Goal: Contribute content: Contribute content

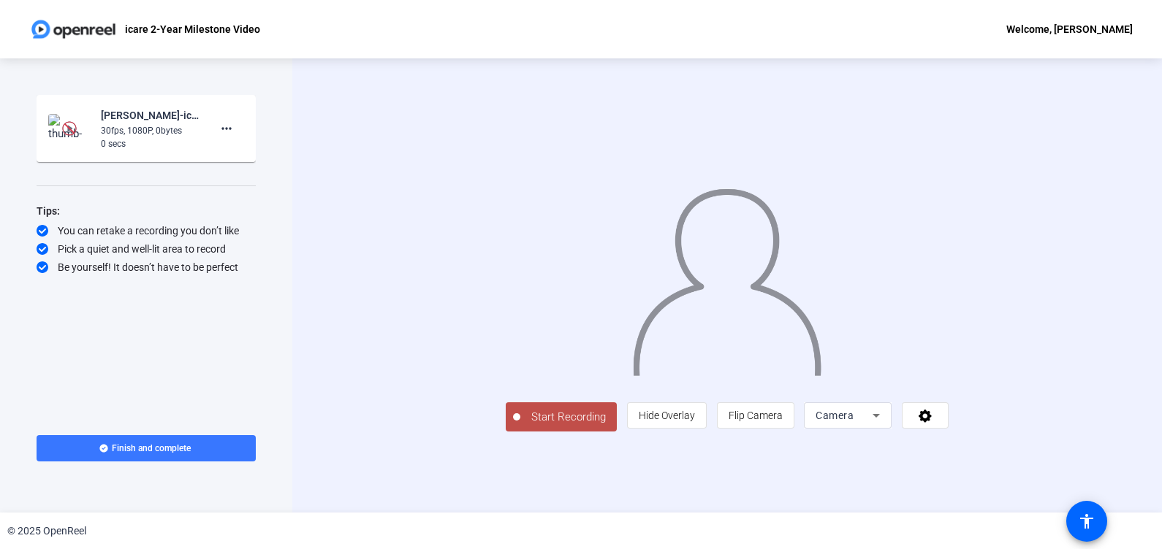
scroll to position [12, 0]
click at [218, 120] on mat-icon "more_horiz" at bounding box center [227, 129] width 18 height 18
click at [240, 139] on span "Delete clip" at bounding box center [250, 146] width 58 height 18
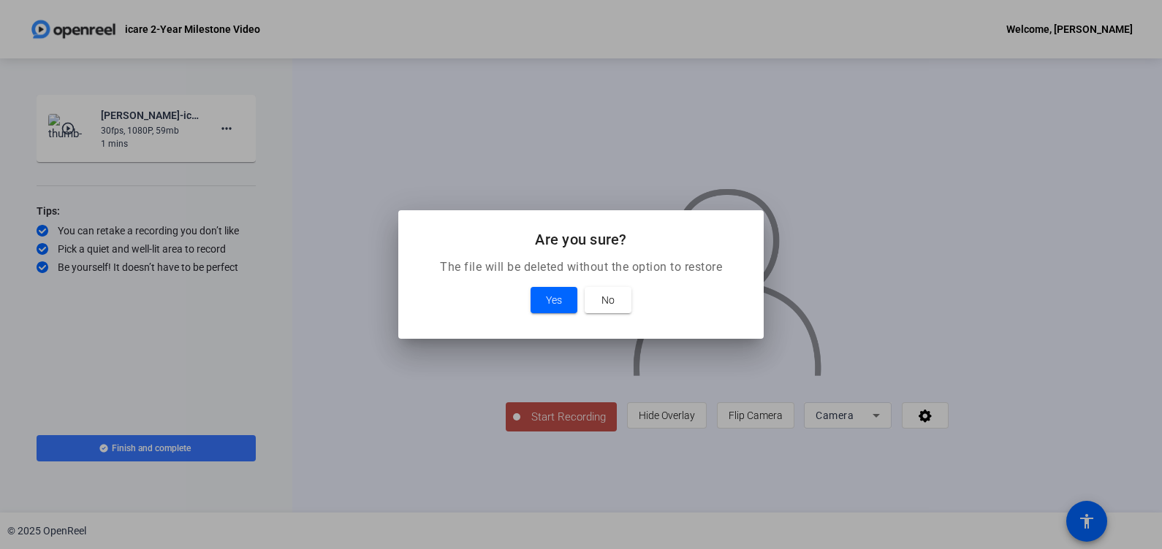
scroll to position [10, 0]
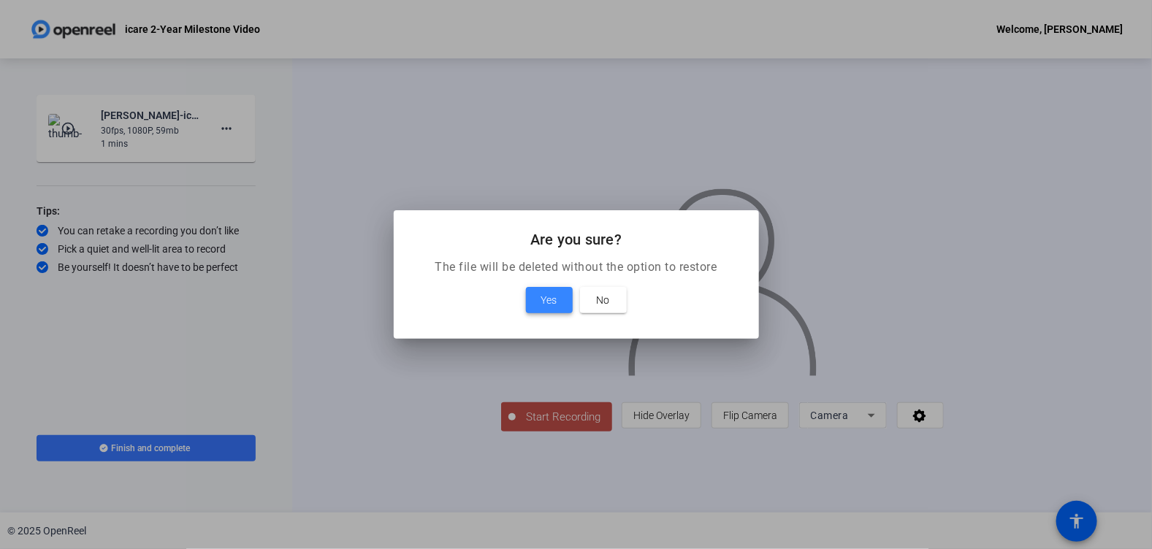
click at [548, 294] on span "Yes" at bounding box center [549, 301] width 16 height 18
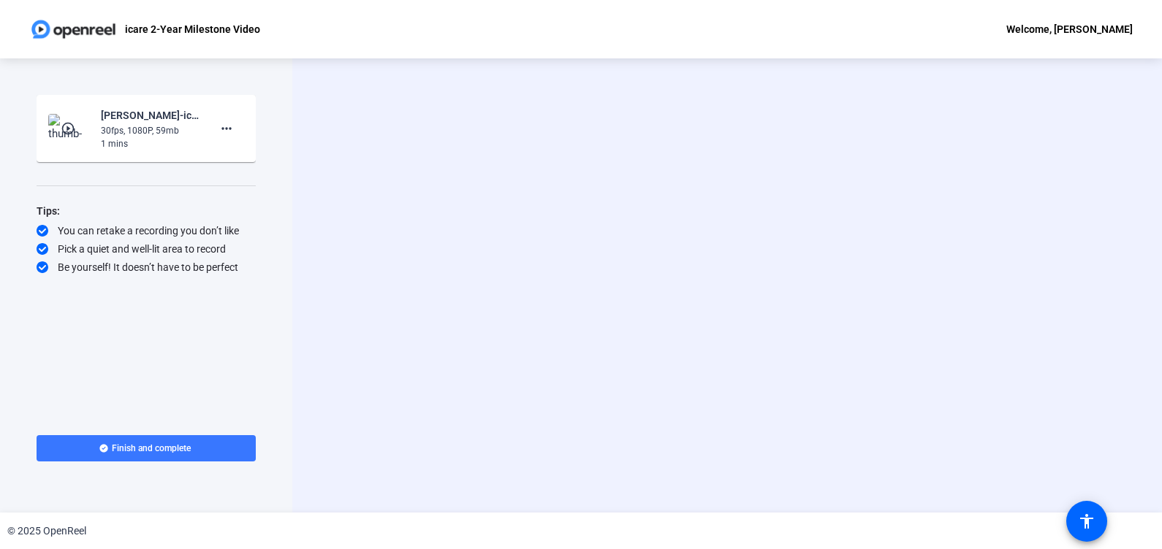
scroll to position [0, 0]
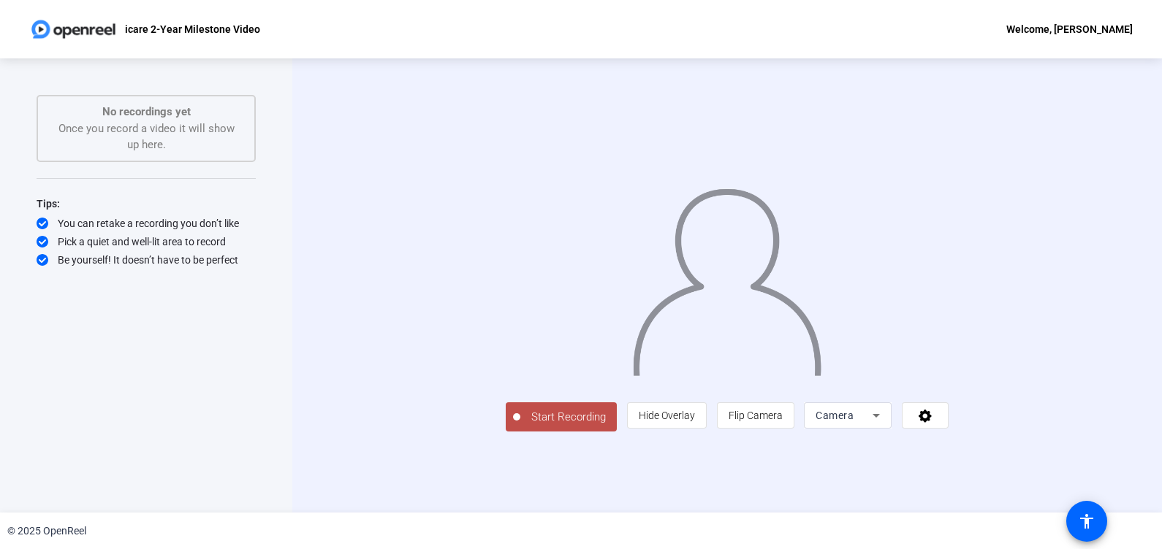
click at [520, 426] on span "Start Recording" at bounding box center [568, 417] width 96 height 17
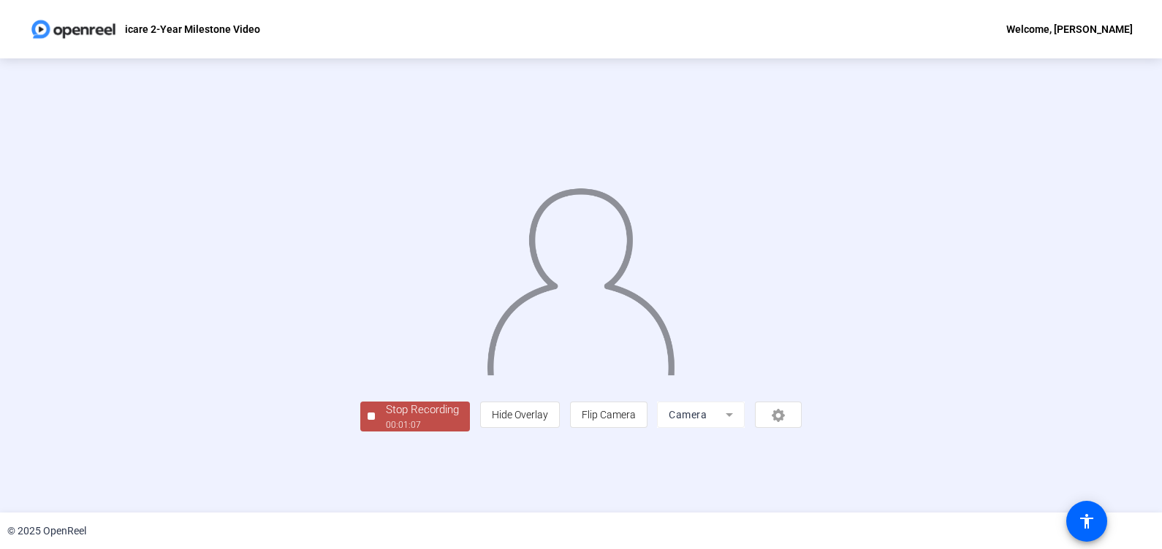
scroll to position [35, 0]
click at [386, 419] on div "Stop Recording" at bounding box center [422, 410] width 73 height 17
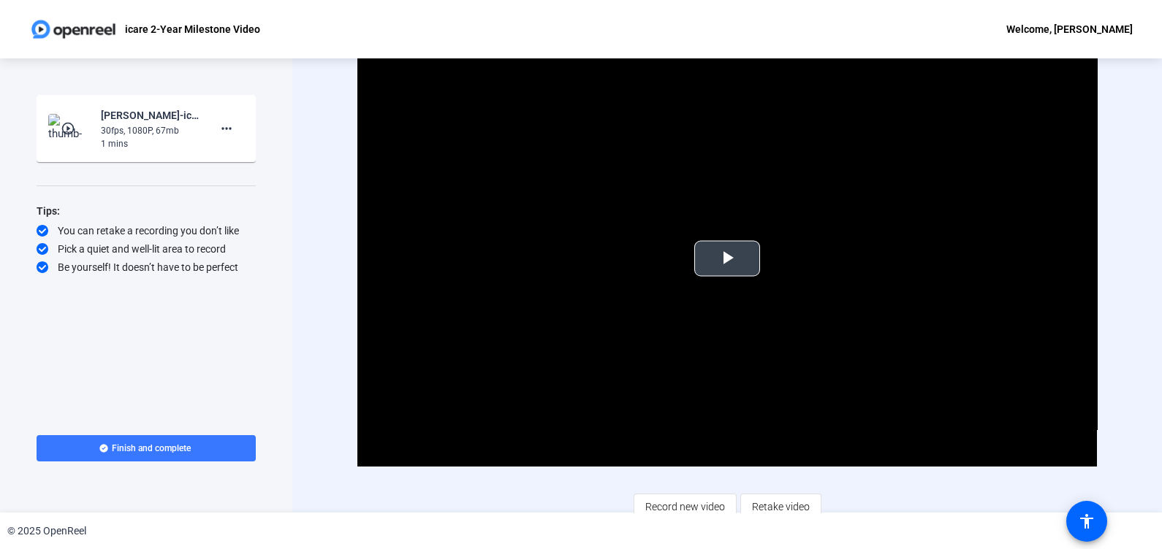
click at [727, 259] on span "Video Player" at bounding box center [727, 259] width 0 height 0
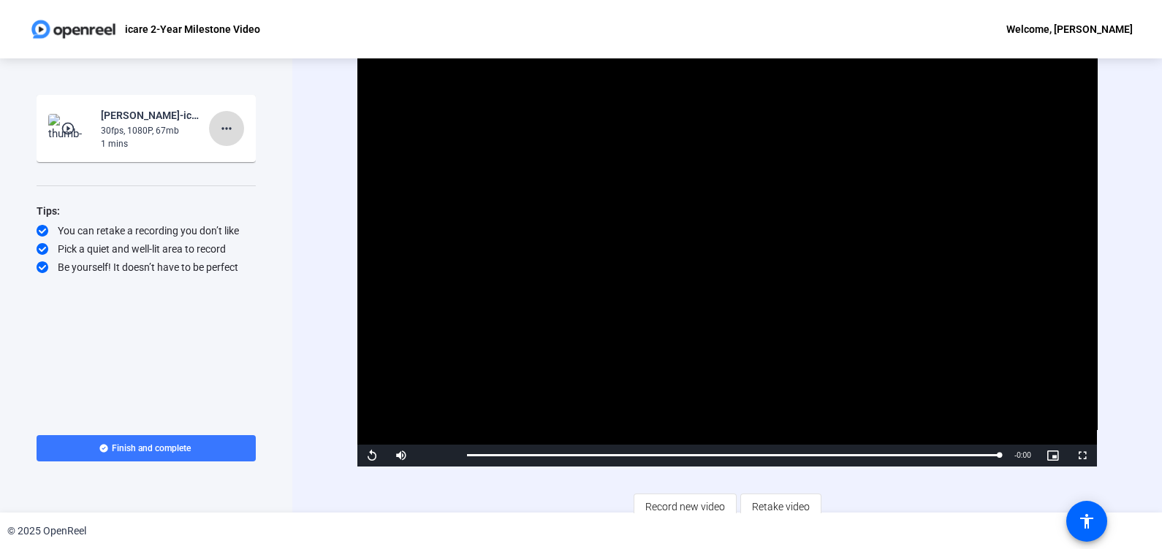
click at [223, 132] on mat-icon "more_horiz" at bounding box center [227, 129] width 18 height 18
click at [248, 154] on span "Delete clip" at bounding box center [250, 159] width 58 height 18
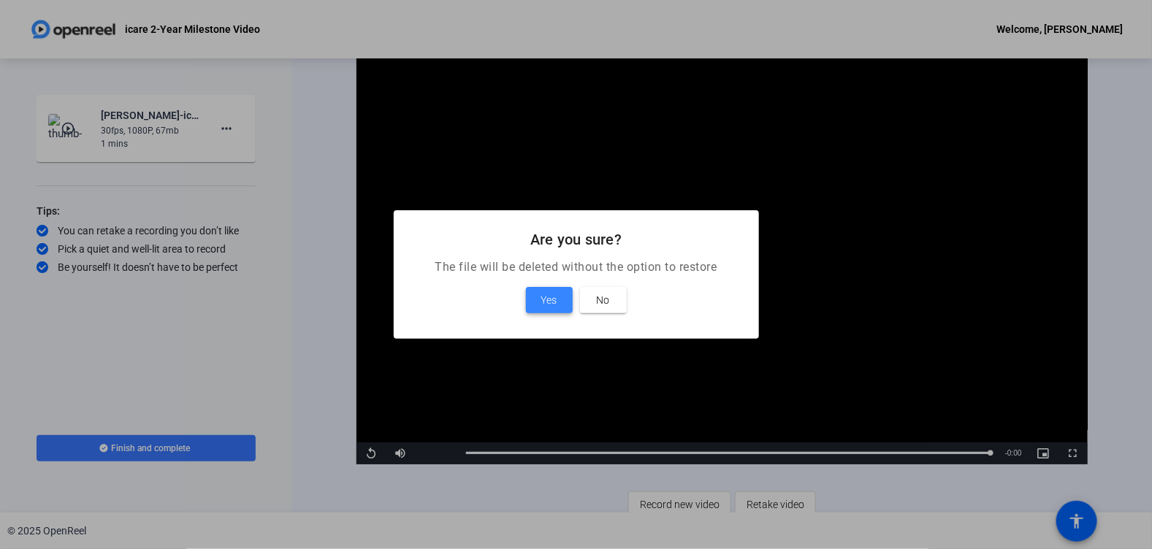
click at [545, 307] on span "Yes" at bounding box center [549, 301] width 16 height 18
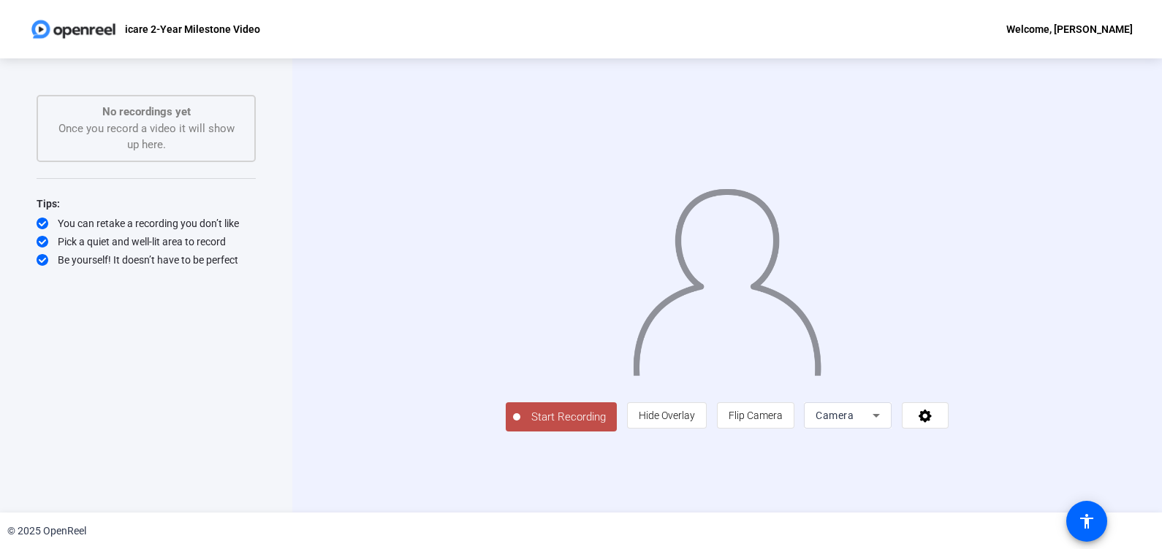
click at [520, 426] on span "Start Recording" at bounding box center [568, 417] width 96 height 17
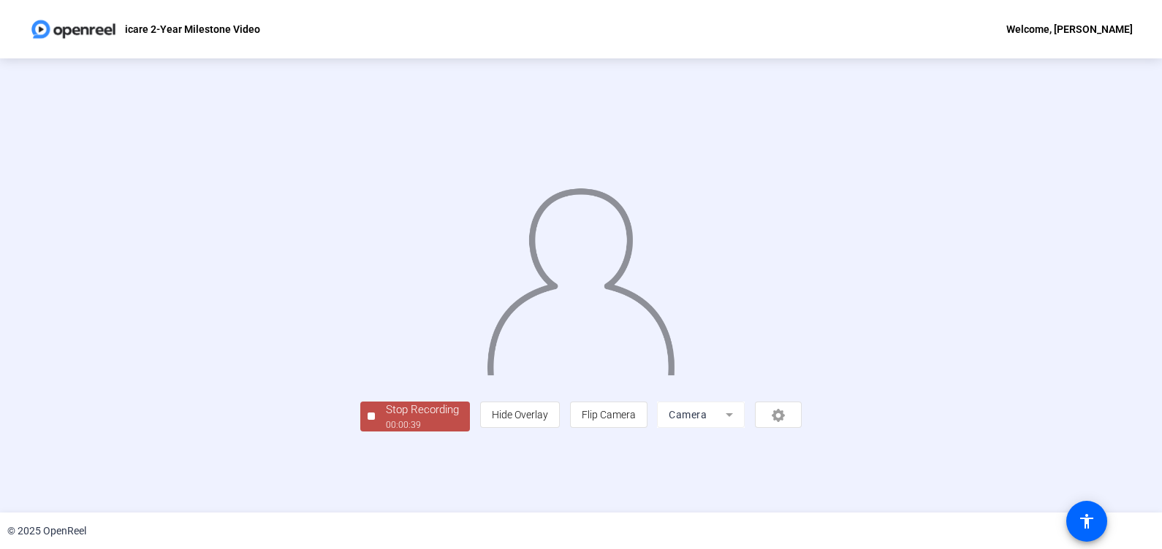
scroll to position [35, 0]
click at [386, 419] on div "Stop Recording" at bounding box center [422, 410] width 73 height 17
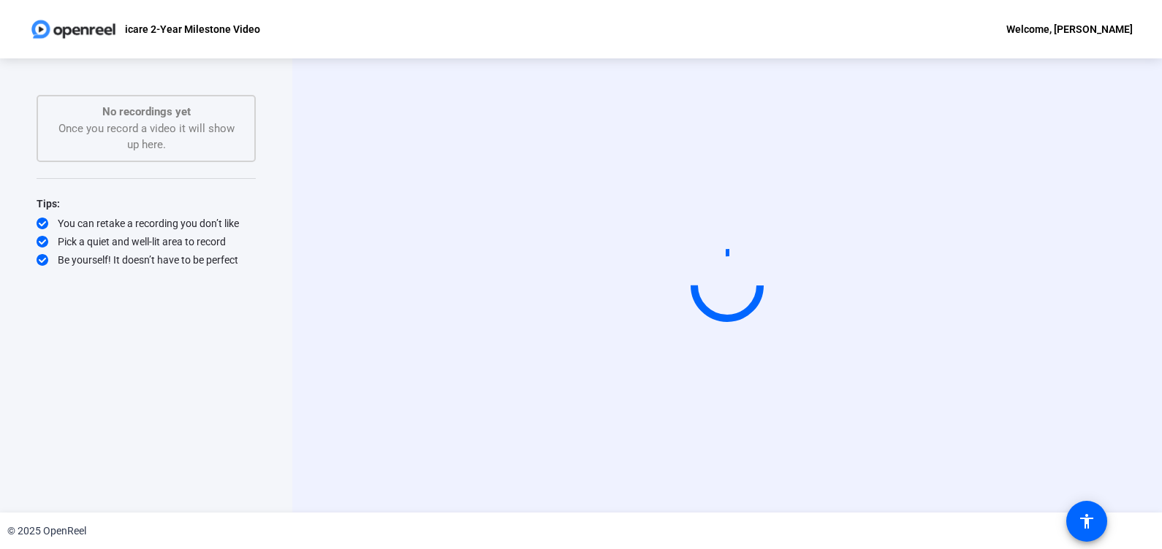
scroll to position [0, 0]
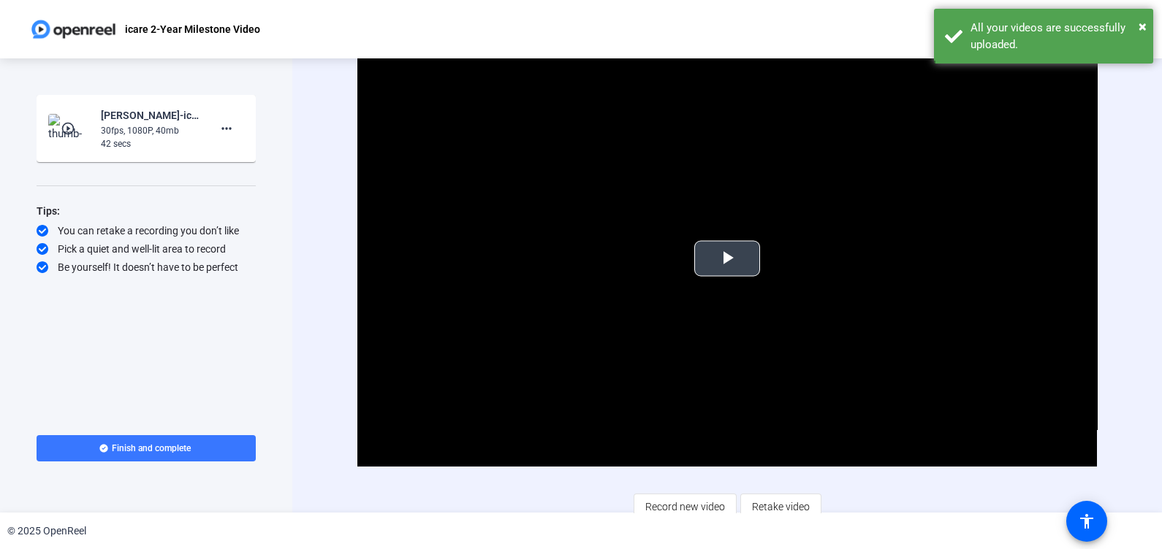
click at [727, 259] on span "Video Player" at bounding box center [727, 259] width 0 height 0
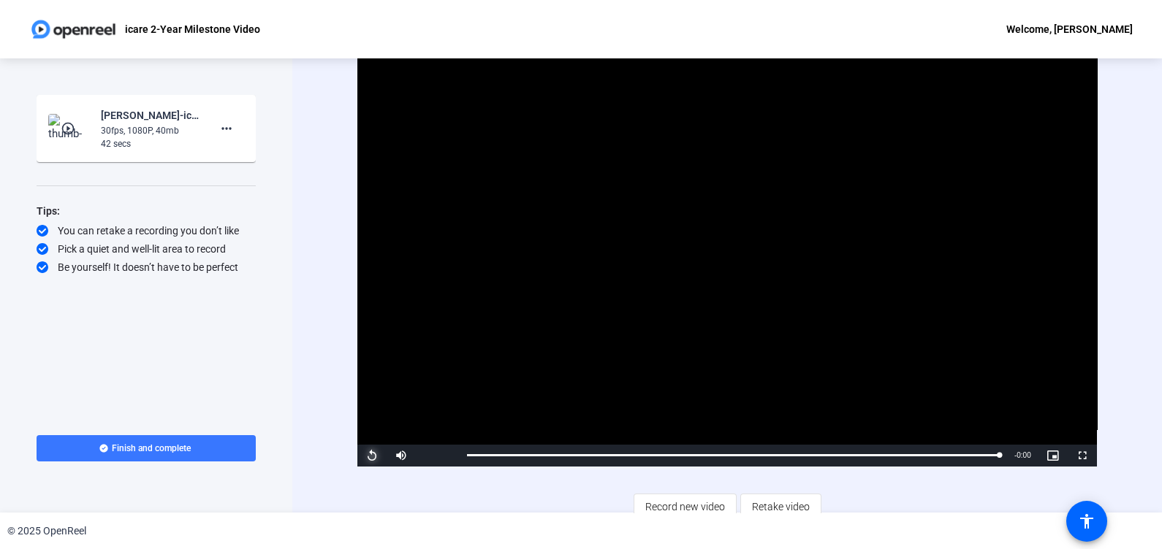
click at [367, 456] on span "Video Player" at bounding box center [371, 456] width 29 height 0
click at [767, 505] on span "Retake video" at bounding box center [781, 507] width 58 height 28
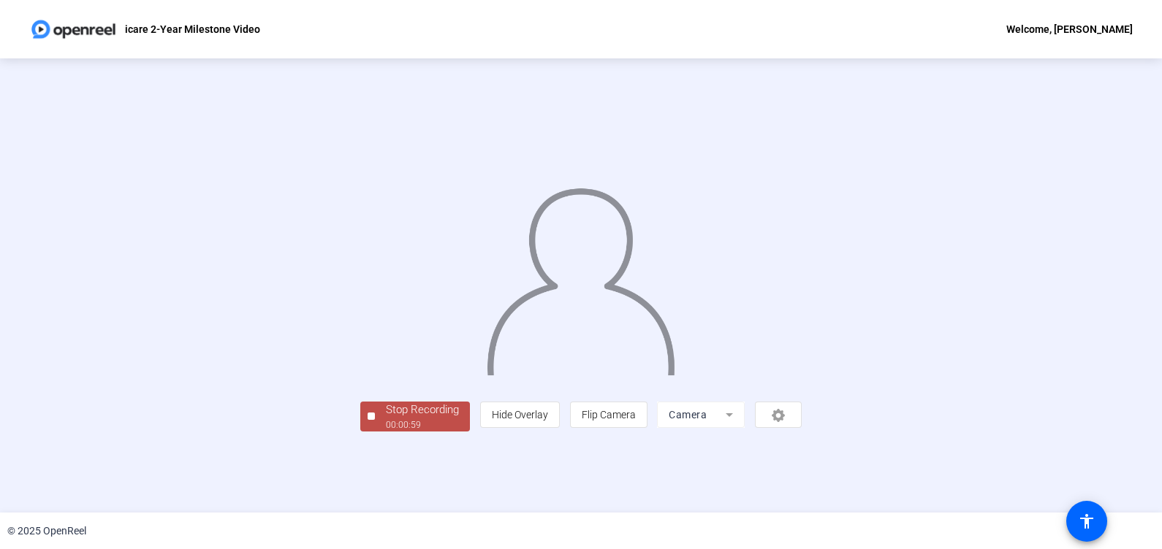
click at [386, 419] on div "Stop Recording" at bounding box center [422, 410] width 73 height 17
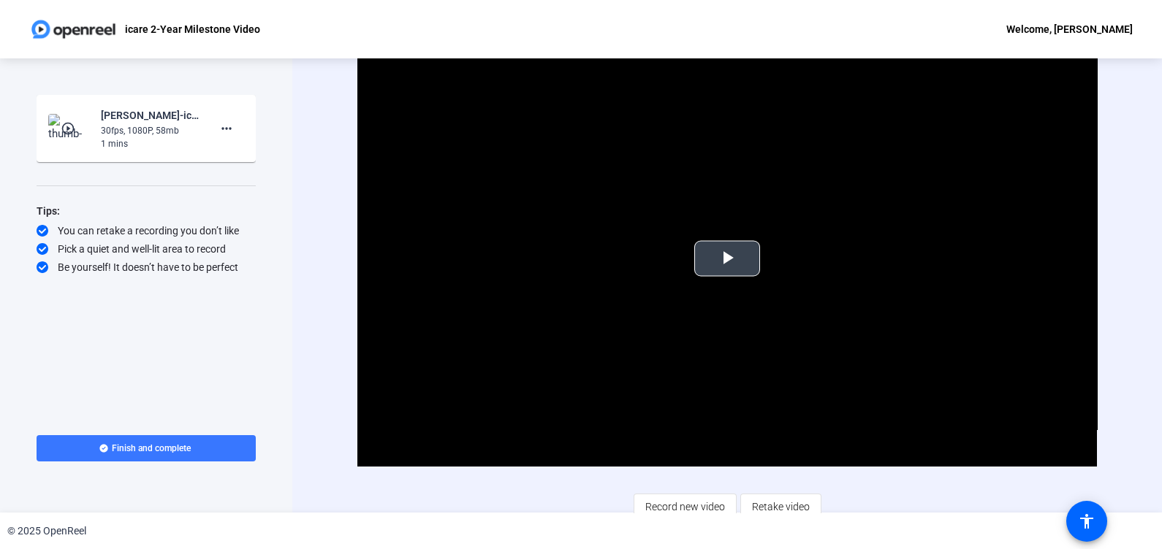
click at [715, 238] on video "Video Player" at bounding box center [726, 259] width 739 height 416
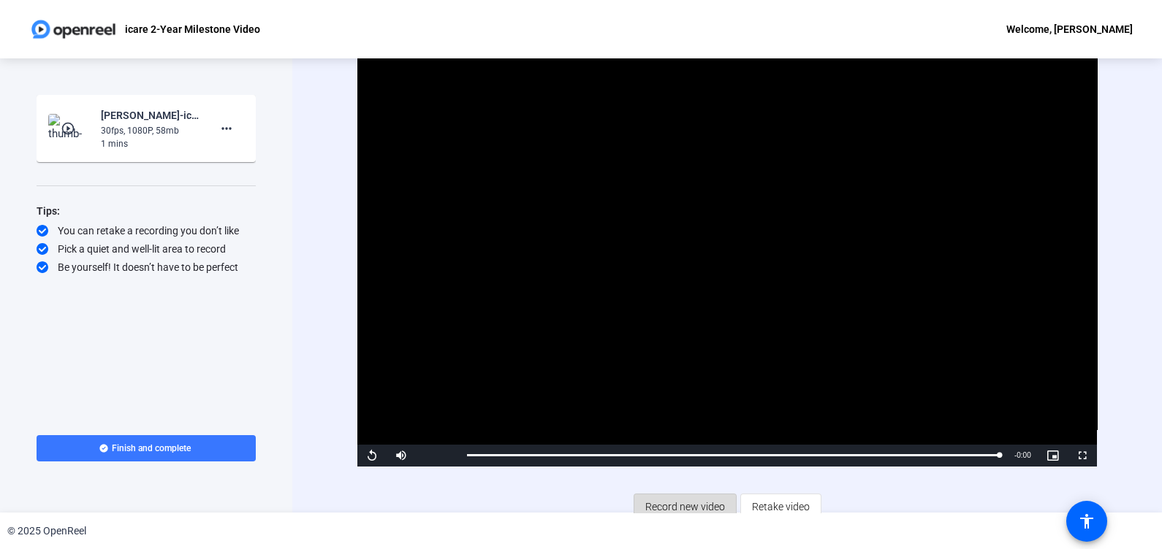
click at [687, 500] on span "Record new video" at bounding box center [685, 507] width 80 height 28
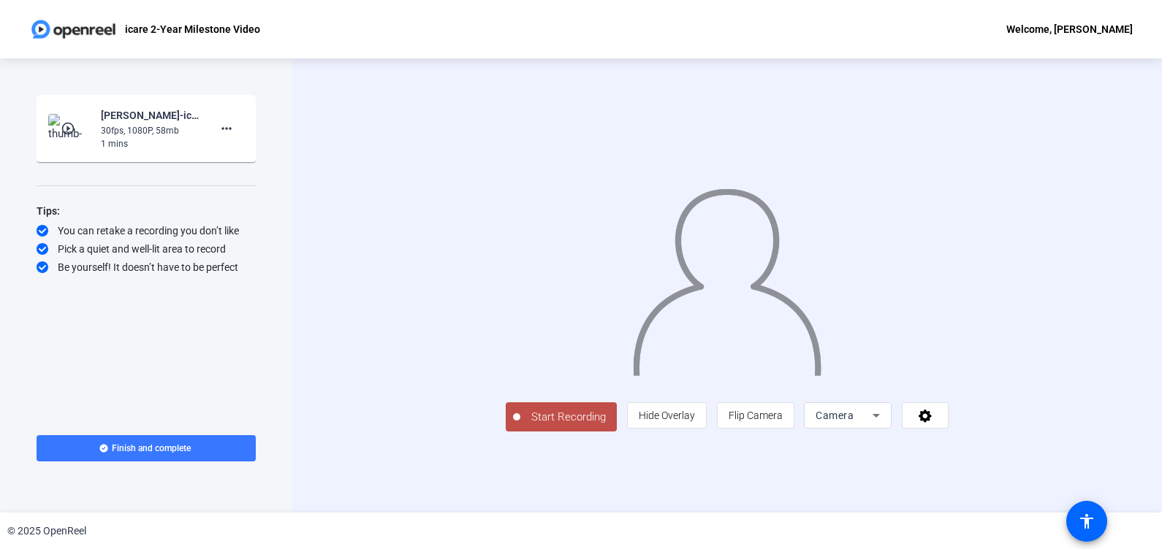
click at [520, 426] on span "Start Recording" at bounding box center [568, 417] width 96 height 17
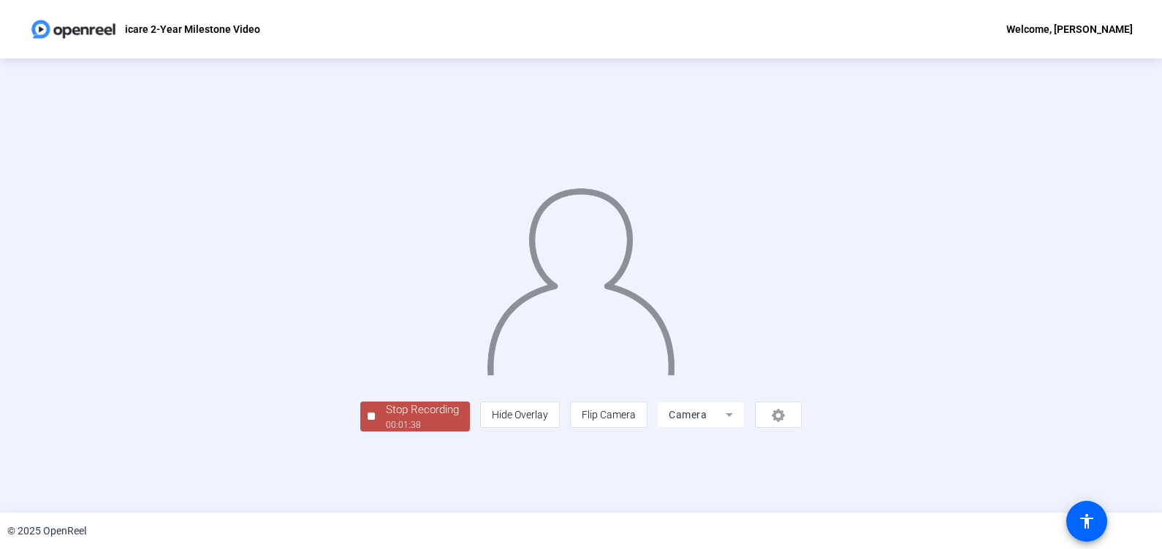
click at [386, 419] on div "Stop Recording" at bounding box center [422, 410] width 73 height 17
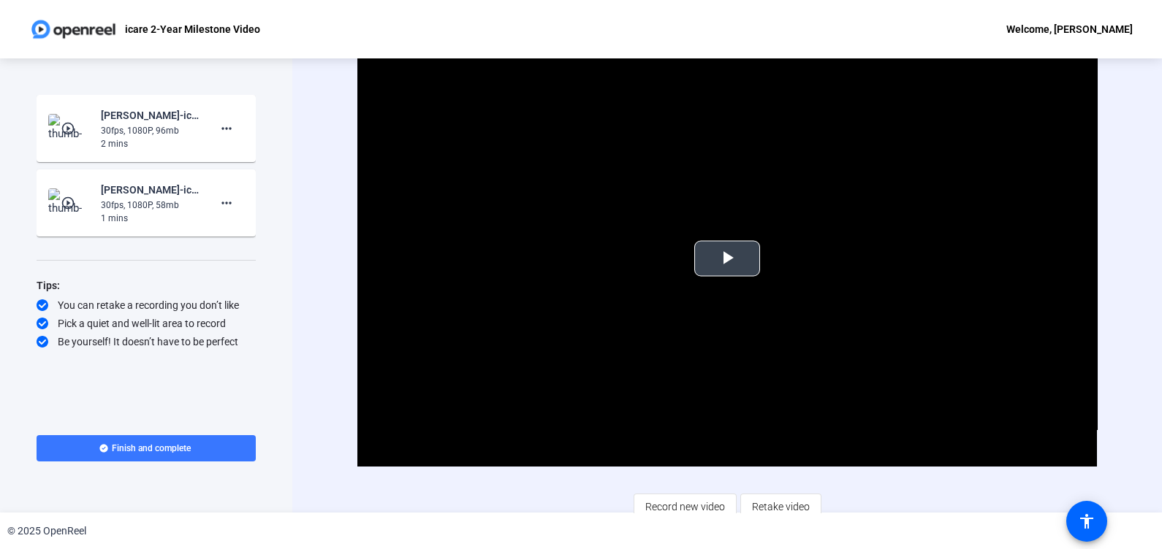
click at [727, 259] on span "Video Player" at bounding box center [727, 259] width 0 height 0
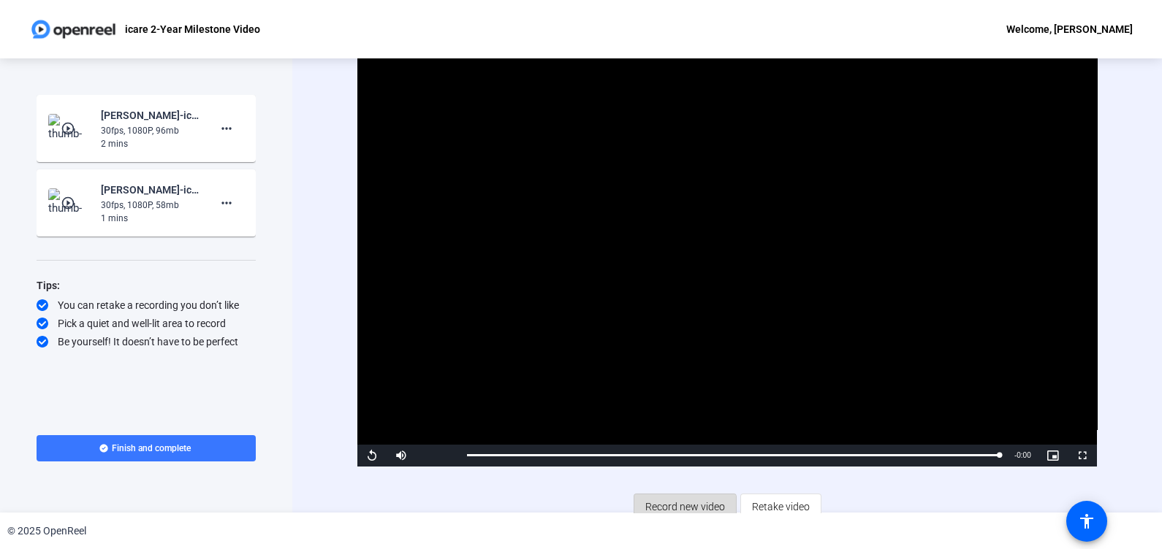
click at [676, 511] on span "Record new video" at bounding box center [685, 507] width 80 height 28
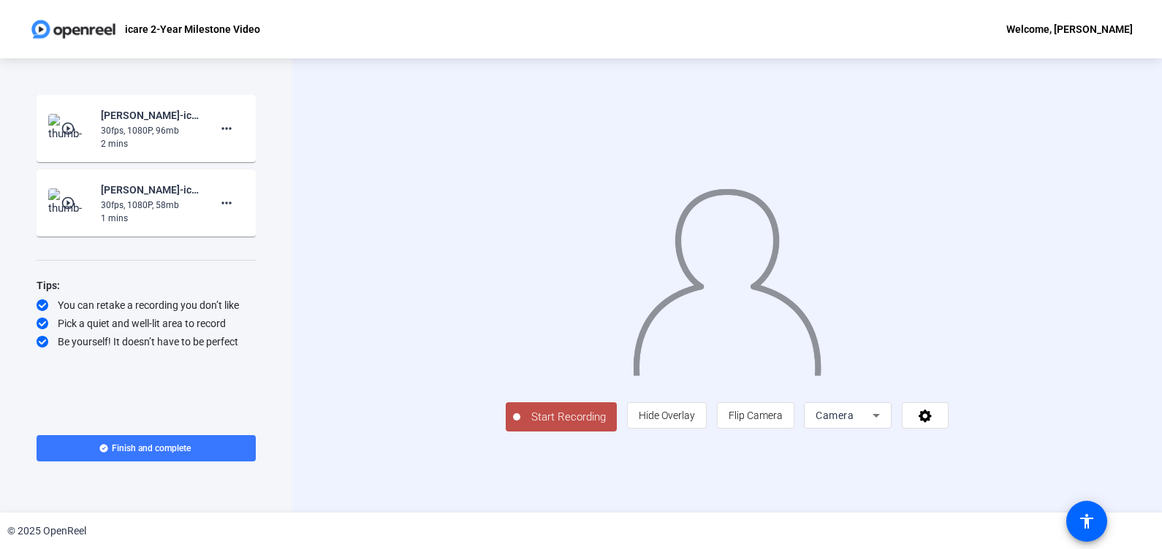
click at [506, 432] on button "Start Recording" at bounding box center [561, 417] width 111 height 29
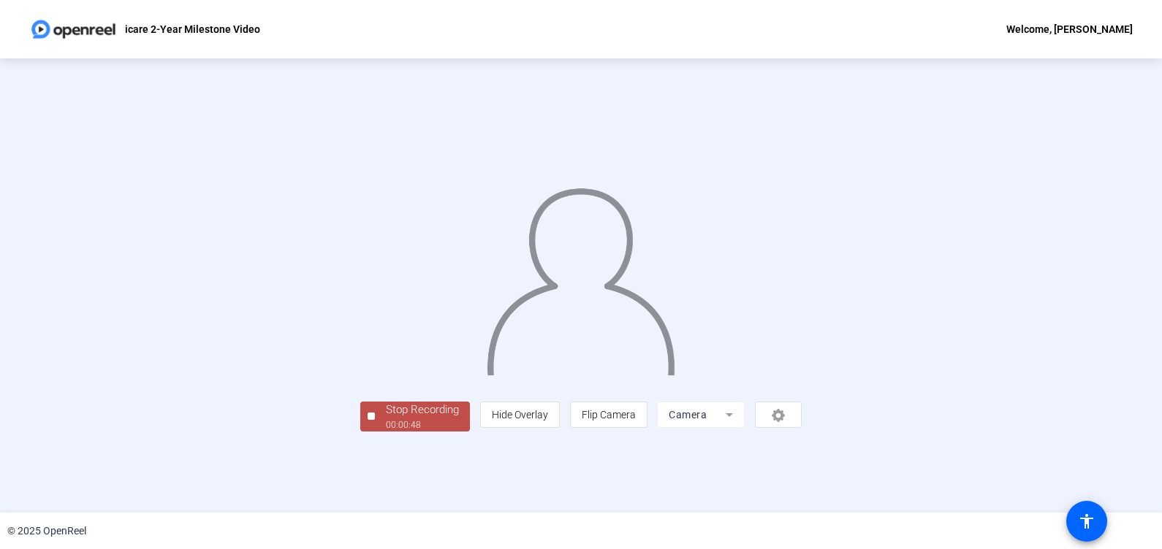
click at [386, 419] on div "Stop Recording" at bounding box center [422, 410] width 73 height 17
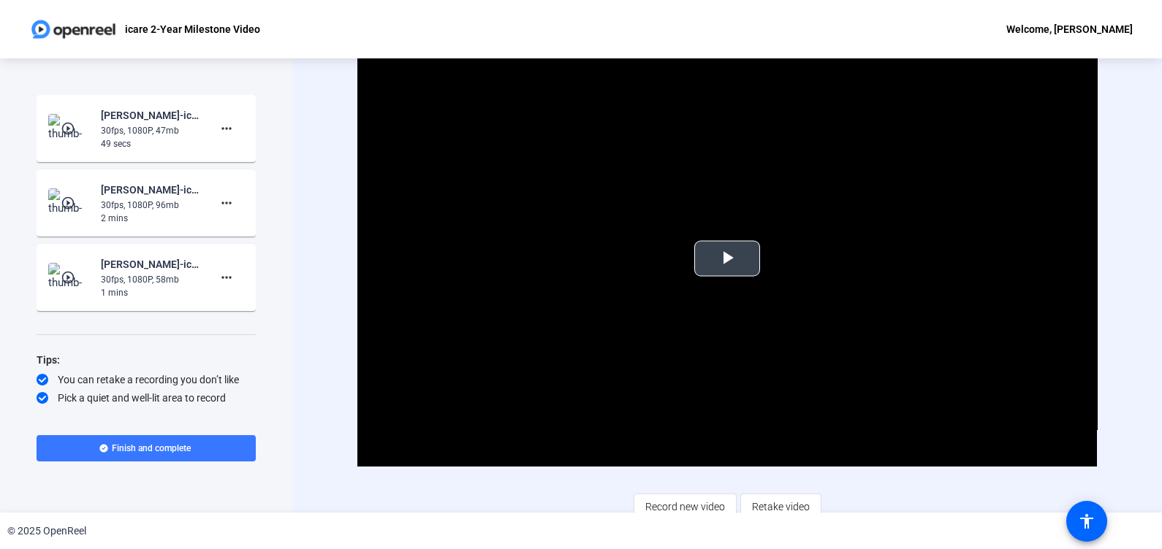
click at [727, 259] on span "Video Player" at bounding box center [727, 259] width 0 height 0
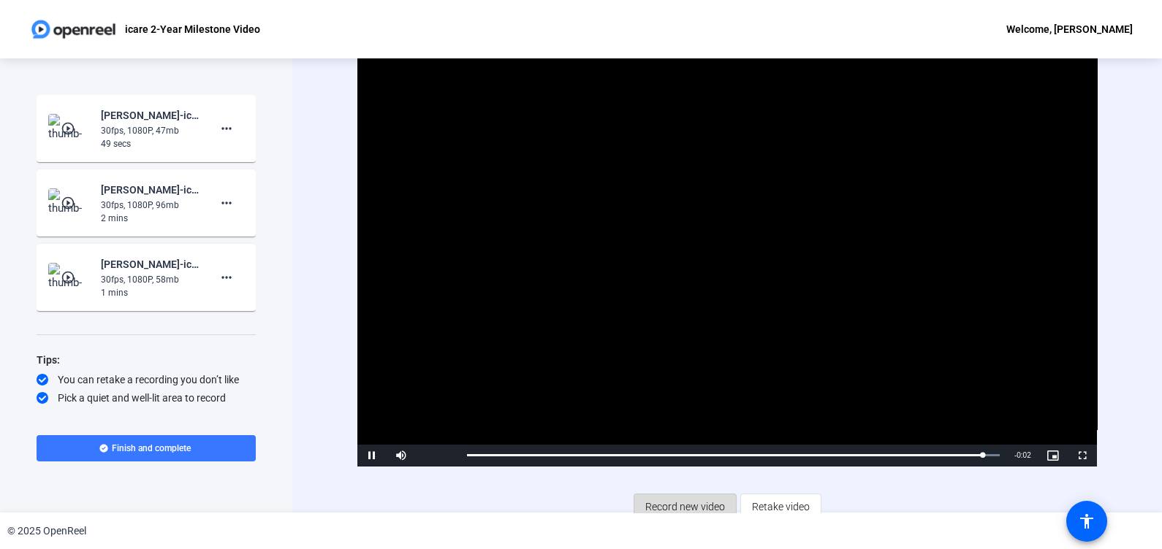
click at [694, 495] on span "Record new video" at bounding box center [685, 507] width 80 height 28
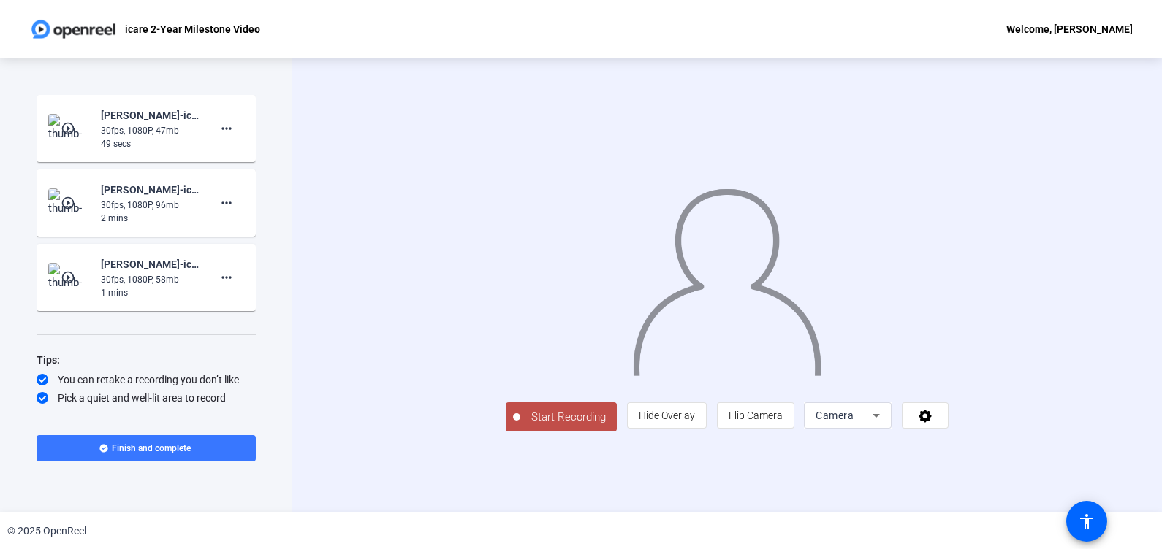
click at [520, 426] on span "Start Recording" at bounding box center [568, 417] width 96 height 17
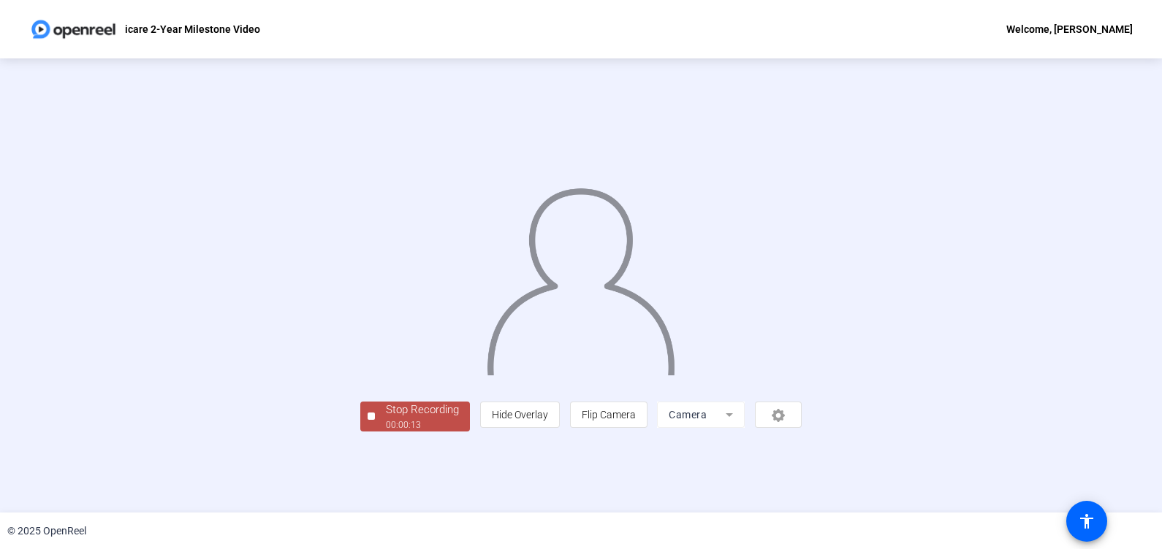
click at [386, 419] on div "Stop Recording" at bounding box center [422, 410] width 73 height 17
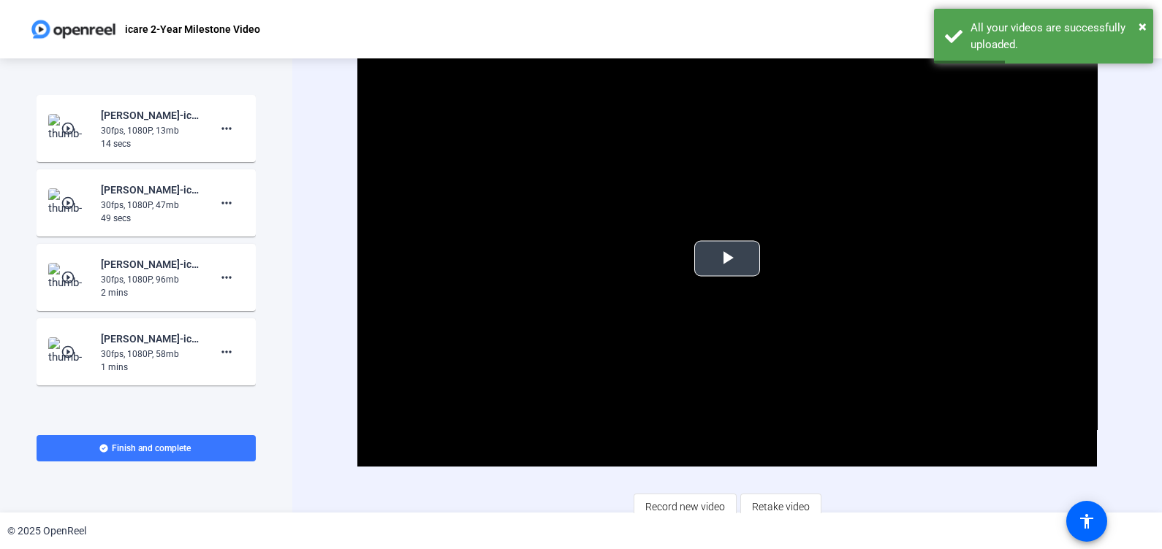
click at [727, 259] on span "Video Player" at bounding box center [727, 259] width 0 height 0
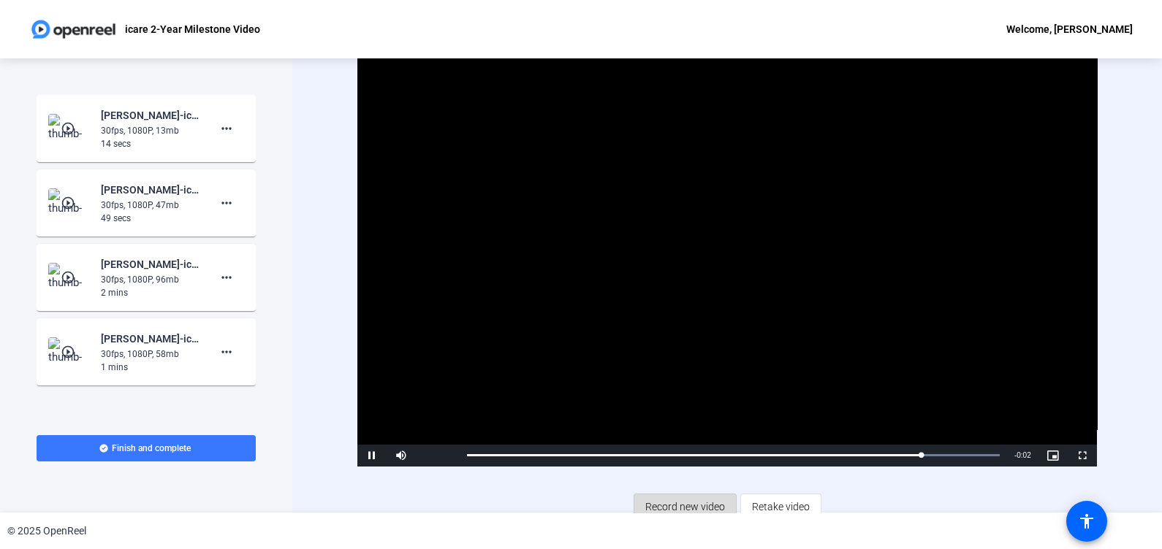
click at [696, 498] on span "Record new video" at bounding box center [685, 507] width 80 height 28
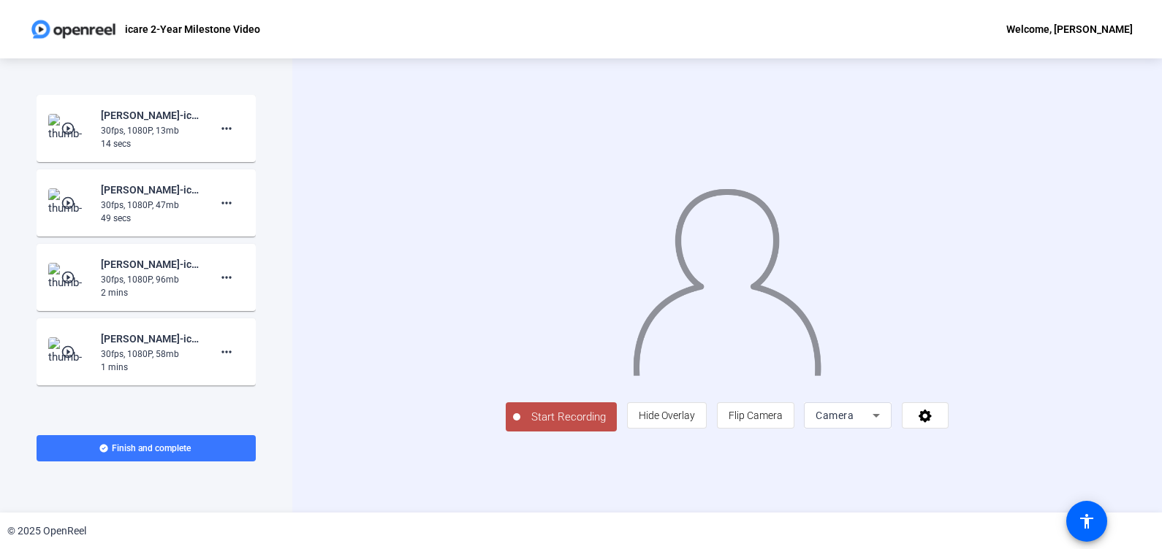
click at [520, 426] on span "Start Recording" at bounding box center [568, 417] width 96 height 17
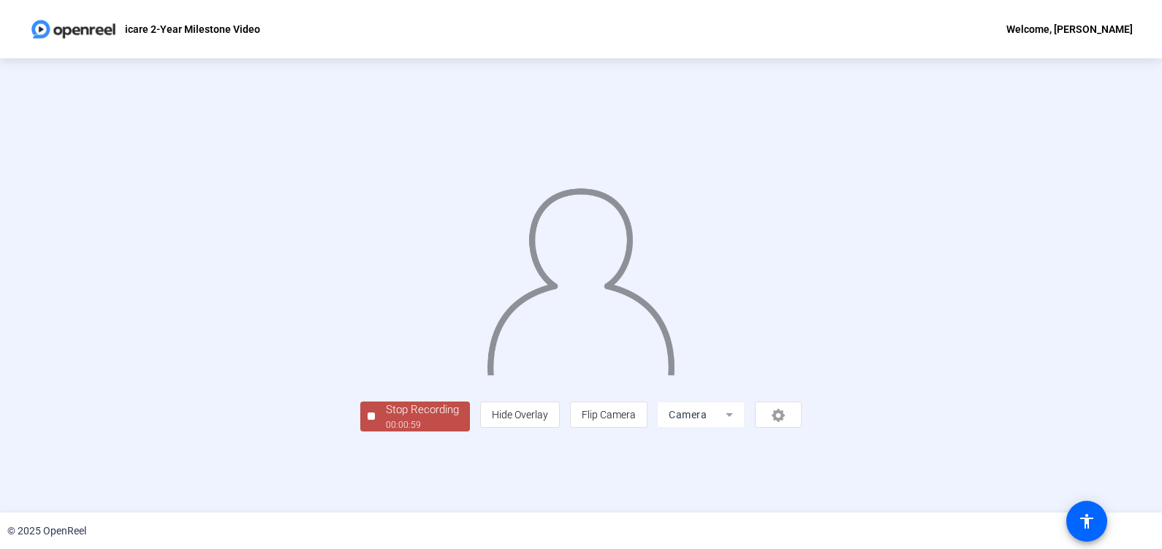
scroll to position [35, 0]
click at [386, 419] on div "Stop Recording" at bounding box center [422, 410] width 73 height 17
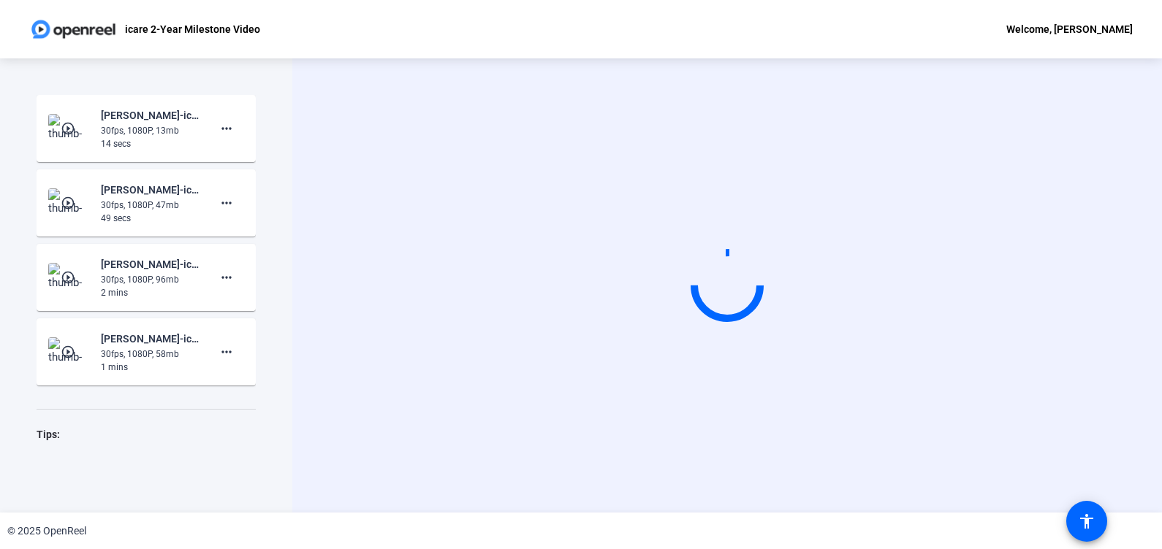
scroll to position [0, 0]
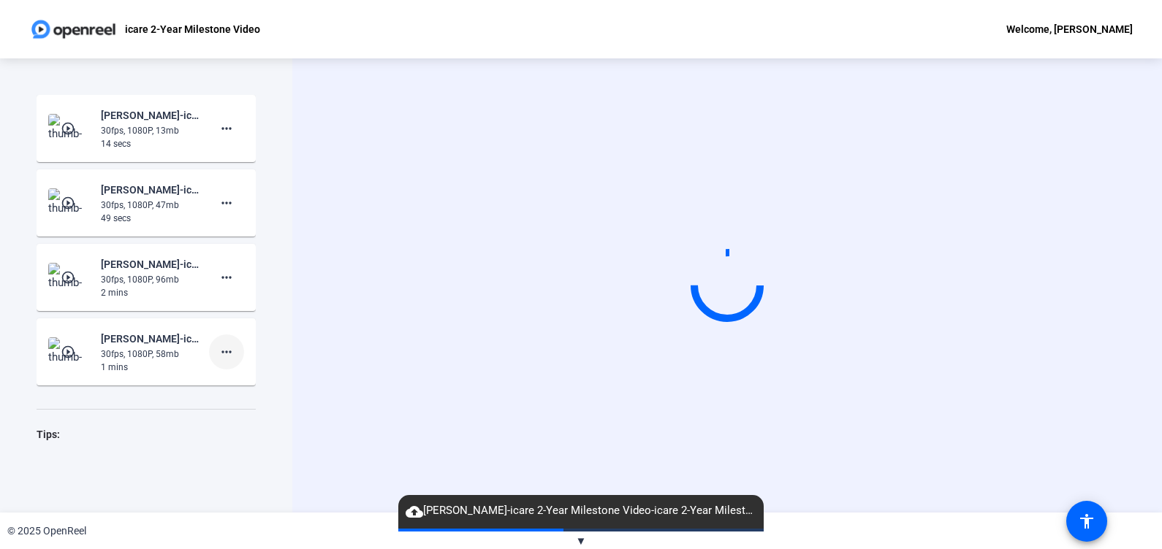
click at [218, 360] on mat-icon "more_horiz" at bounding box center [227, 352] width 18 height 18
click at [226, 388] on span "Delete clip" at bounding box center [241, 382] width 58 height 18
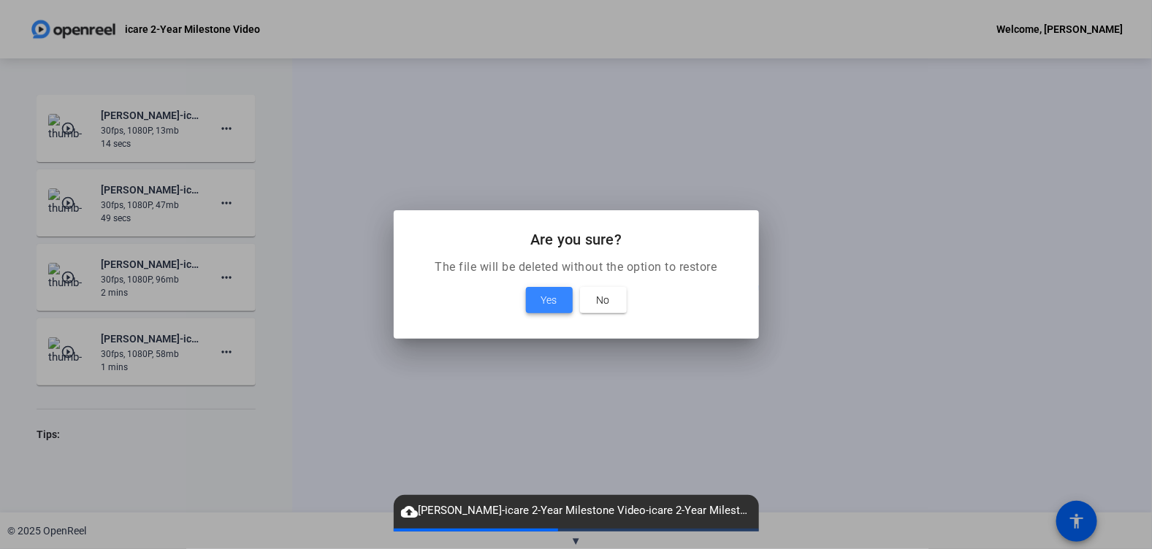
click at [557, 296] on span "Yes" at bounding box center [549, 301] width 16 height 18
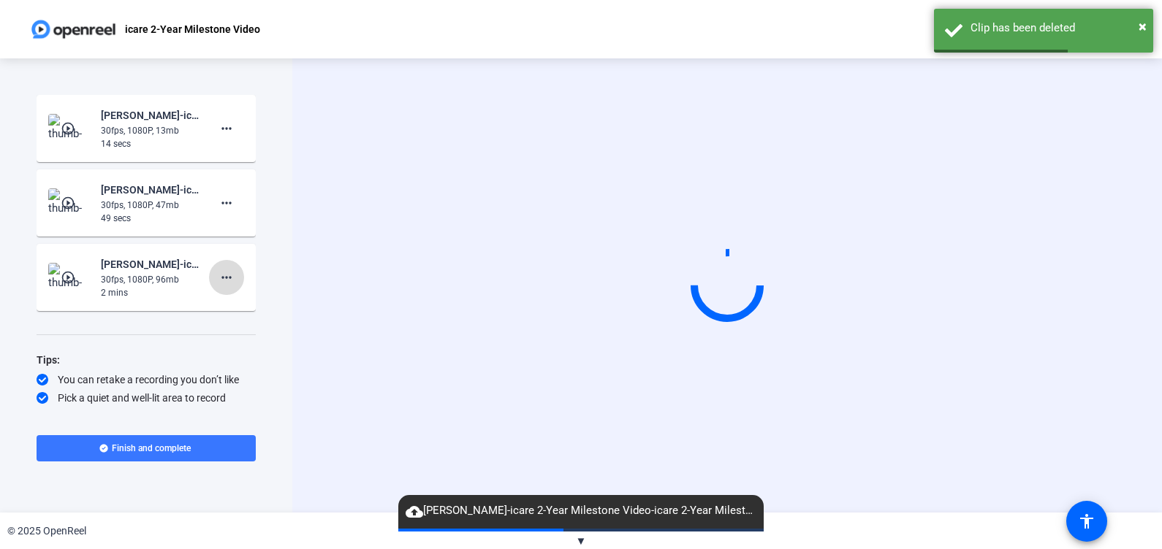
click at [218, 277] on mat-icon "more_horiz" at bounding box center [227, 278] width 18 height 18
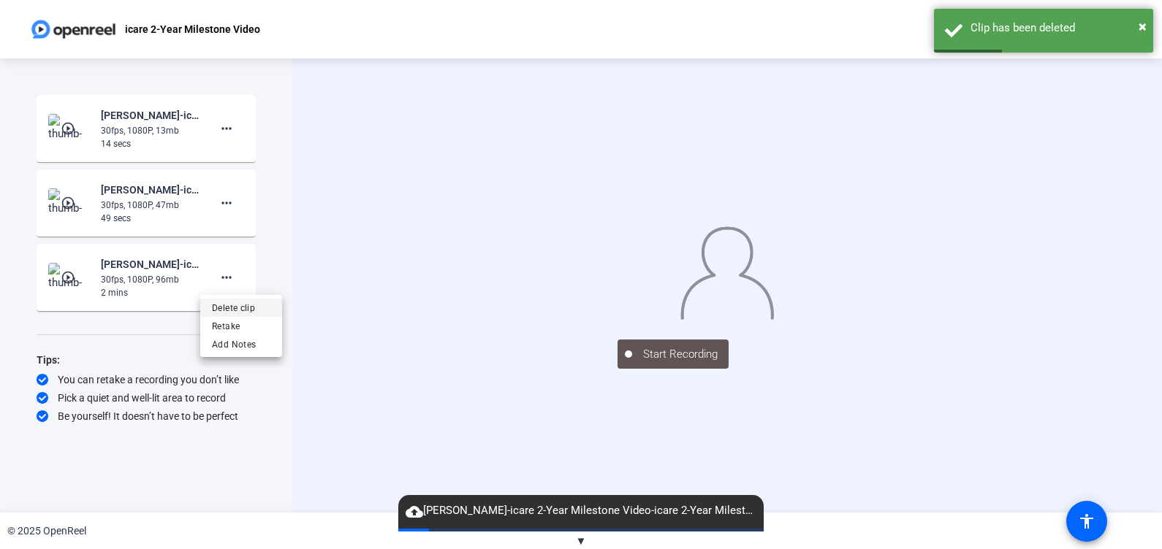
click at [226, 310] on span "Delete clip" at bounding box center [241, 308] width 58 height 18
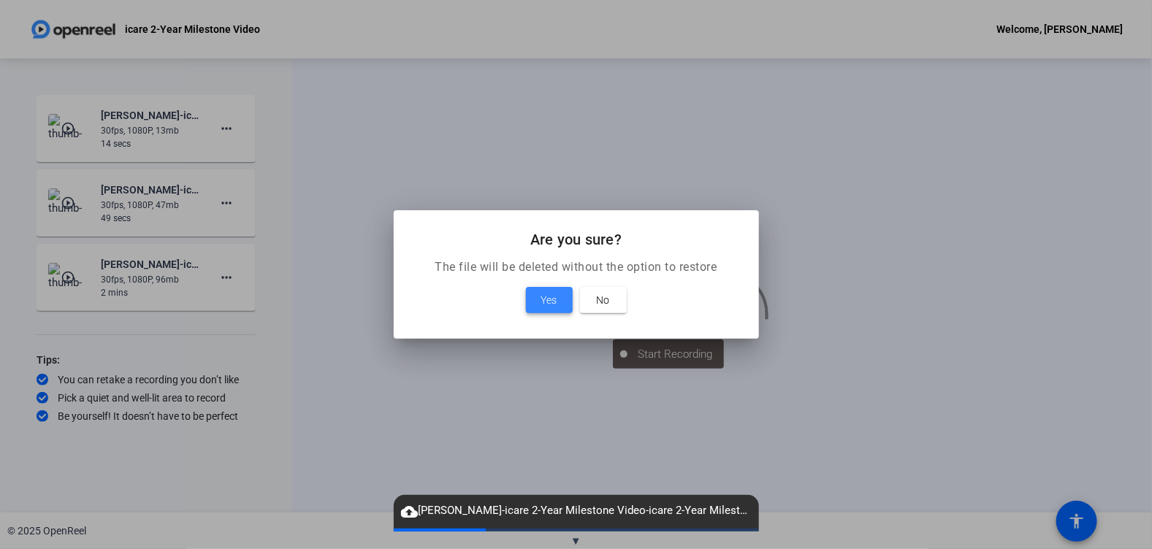
click at [544, 292] on span "Yes" at bounding box center [549, 301] width 16 height 18
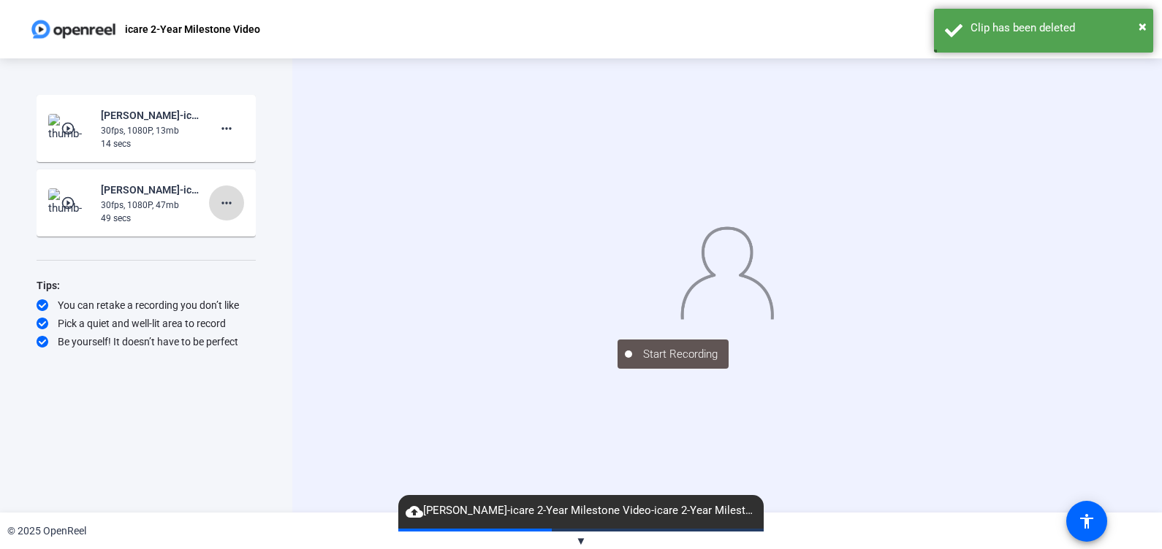
click at [234, 205] on mat-icon "more_horiz" at bounding box center [227, 203] width 18 height 18
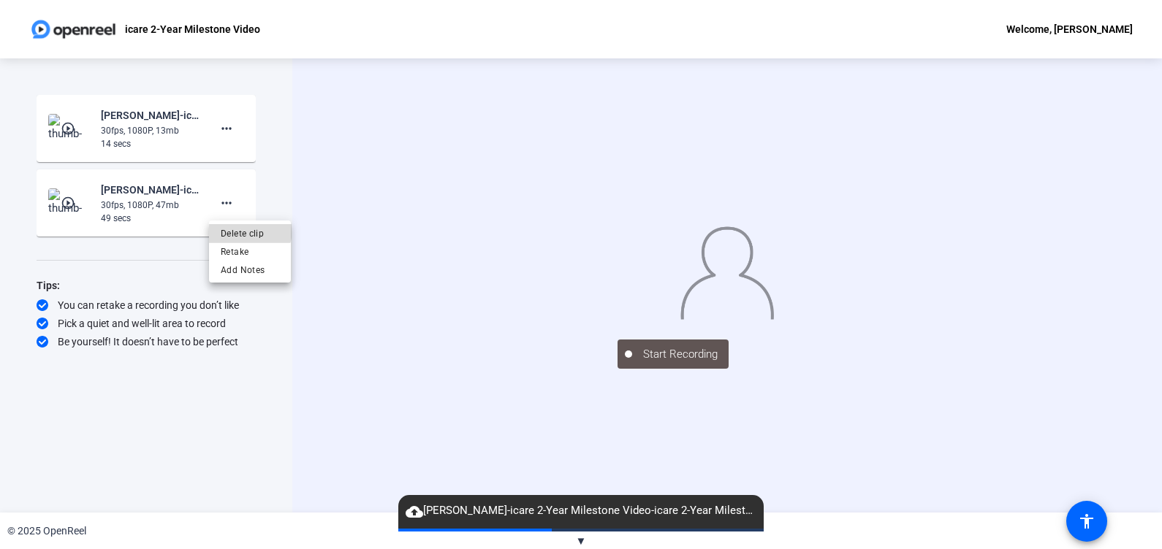
click at [241, 229] on span "Delete clip" at bounding box center [250, 233] width 58 height 18
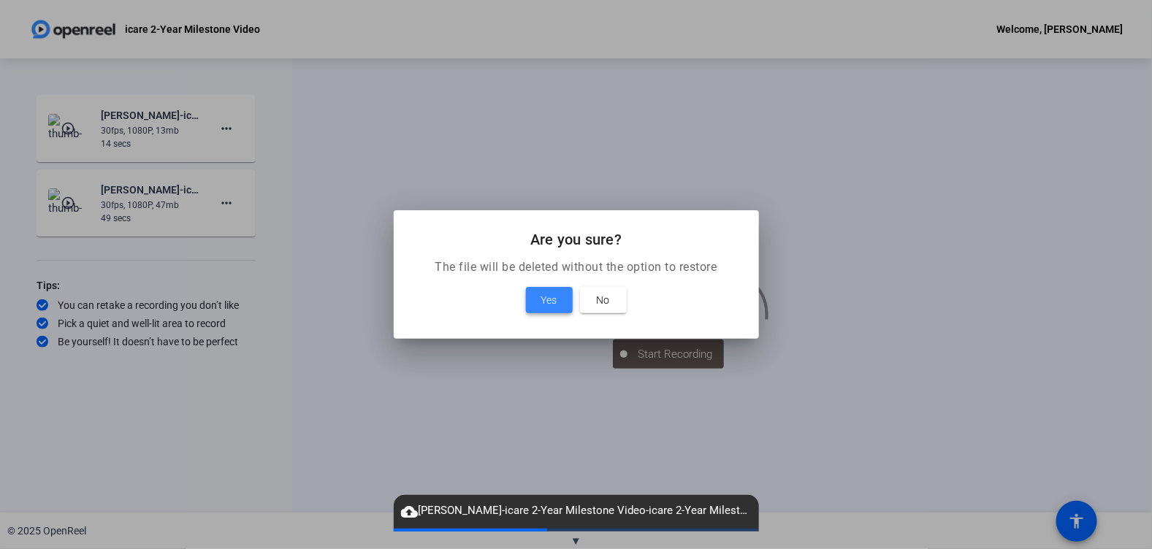
click at [560, 292] on span at bounding box center [549, 300] width 47 height 35
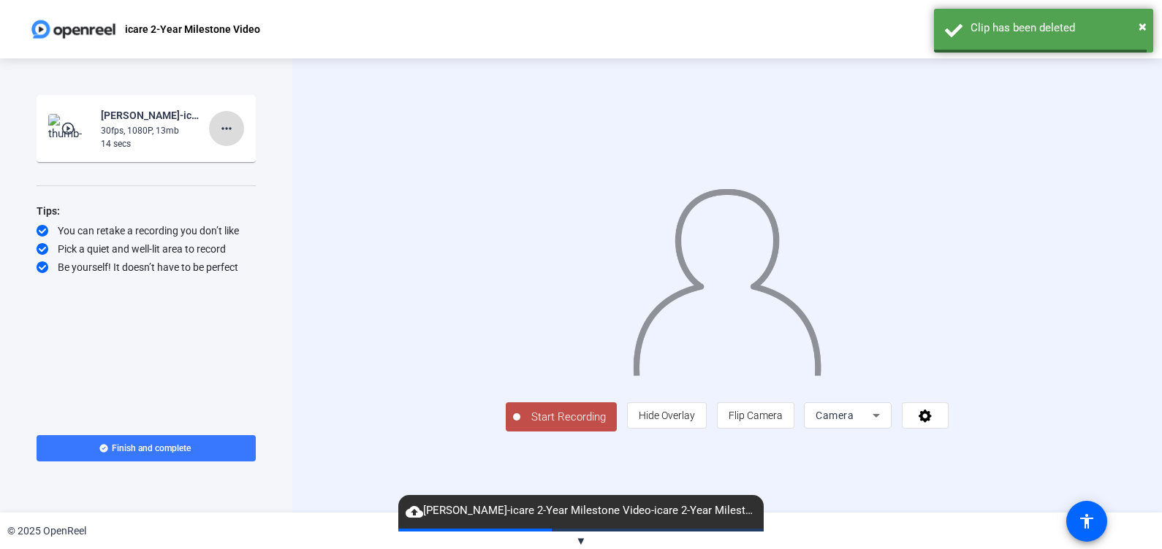
click at [229, 131] on mat-icon "more_horiz" at bounding box center [227, 129] width 18 height 18
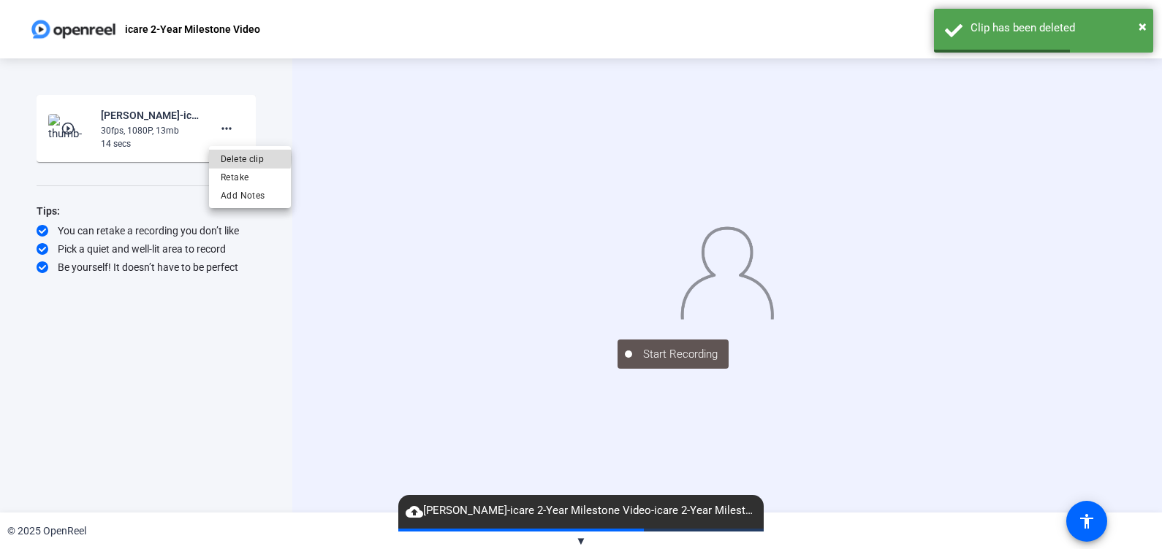
click at [230, 157] on span "Delete clip" at bounding box center [250, 159] width 58 height 18
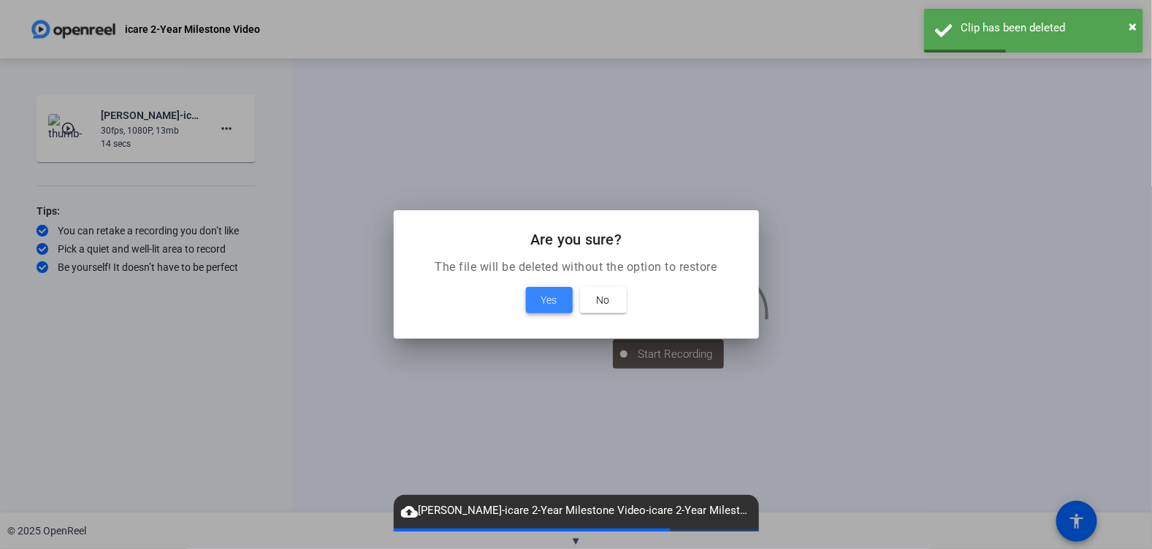
click at [528, 300] on span at bounding box center [549, 300] width 47 height 35
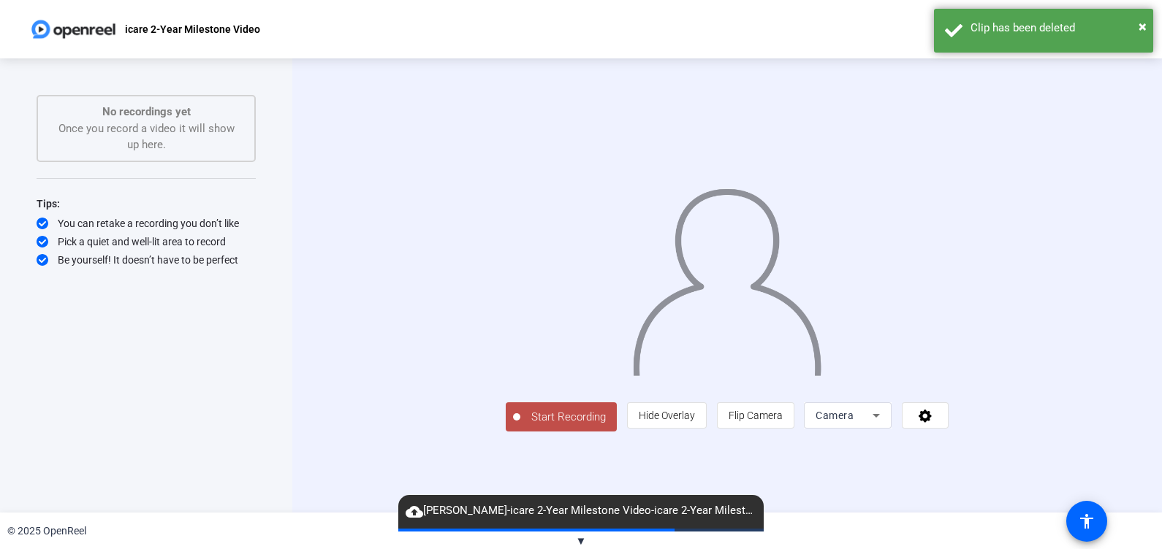
click at [520, 426] on span "Start Recording" at bounding box center [568, 417] width 96 height 17
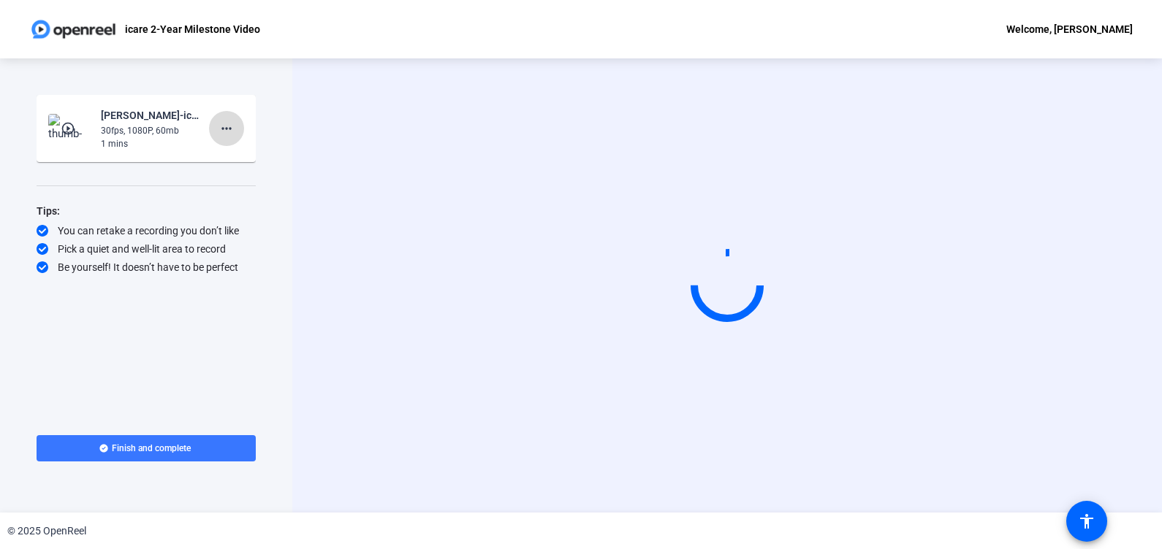
click at [225, 126] on mat-icon "more_horiz" at bounding box center [227, 129] width 18 height 18
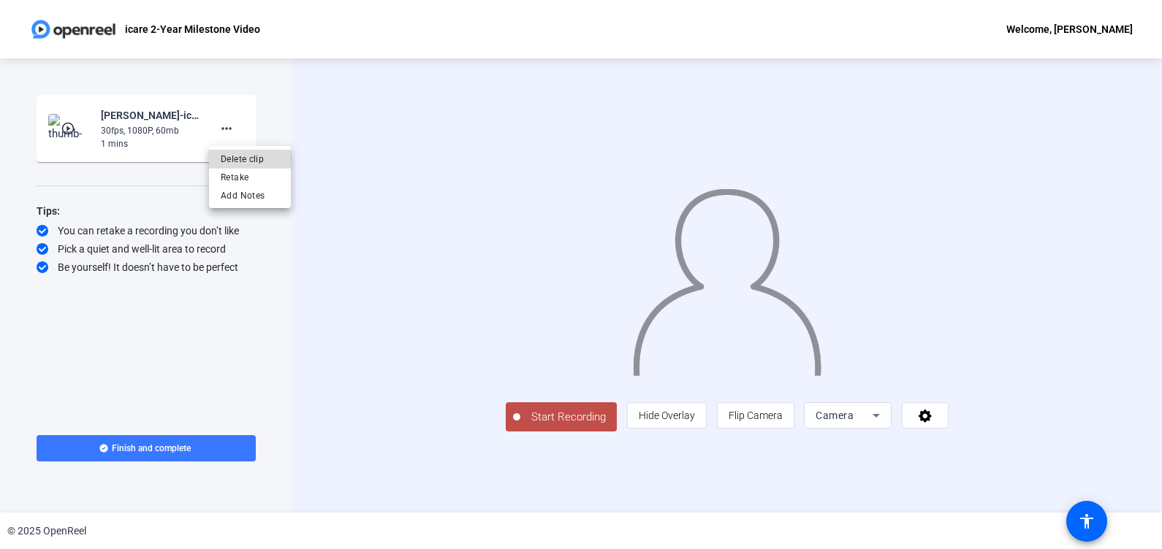
click at [232, 158] on span "Delete clip" at bounding box center [250, 159] width 58 height 18
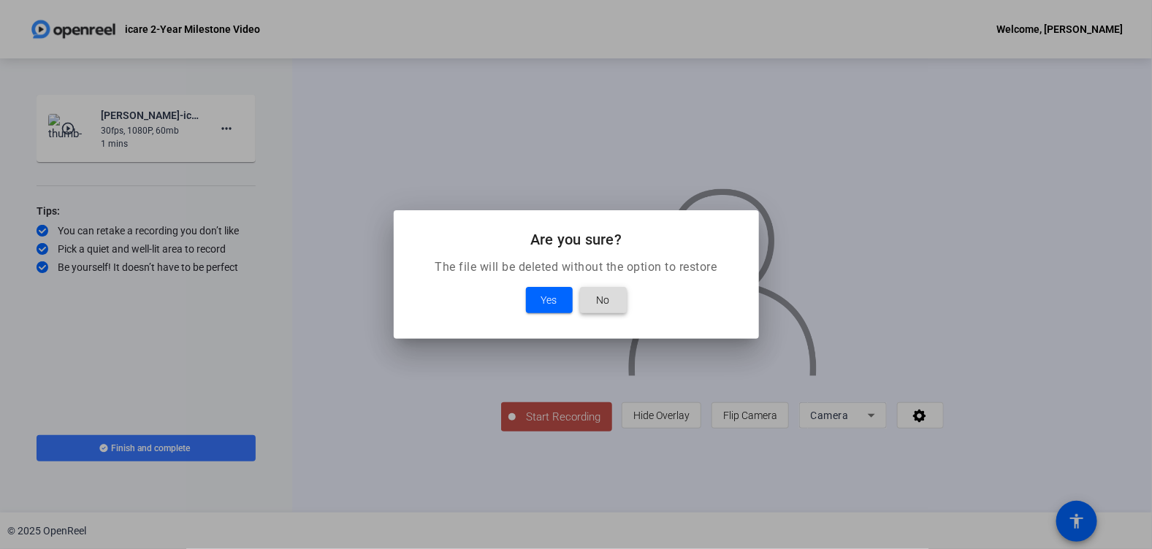
click at [601, 311] on span at bounding box center [603, 300] width 47 height 35
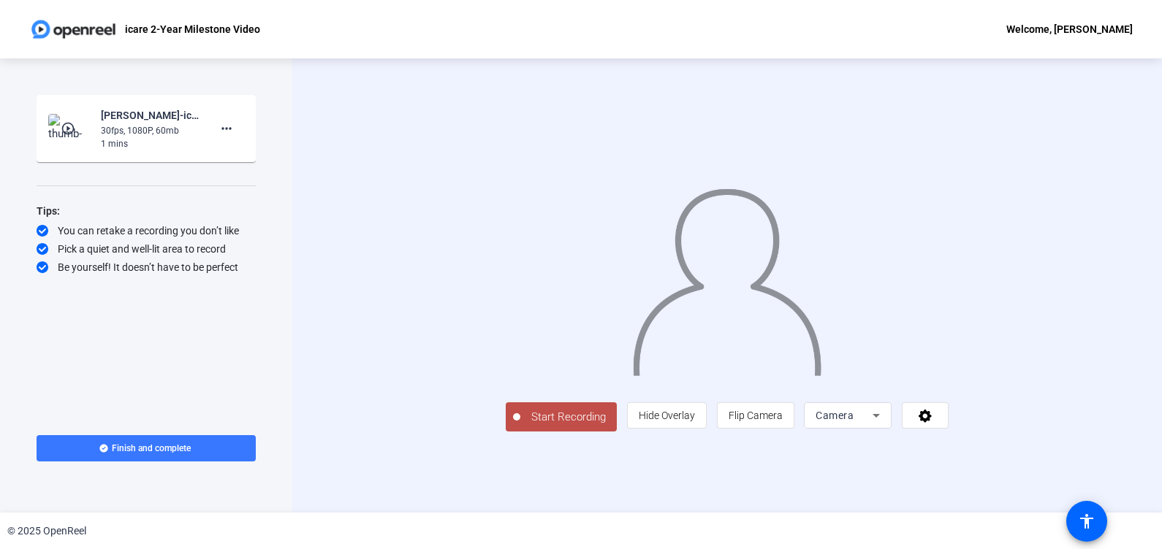
click at [114, 135] on div "30fps, 1080P, 60mb" at bounding box center [150, 130] width 98 height 13
click at [226, 136] on mat-icon "more_horiz" at bounding box center [227, 129] width 18 height 18
click at [87, 131] on div at bounding box center [581, 274] width 1162 height 549
click at [65, 126] on mat-icon "play_circle_outline" at bounding box center [70, 128] width 18 height 15
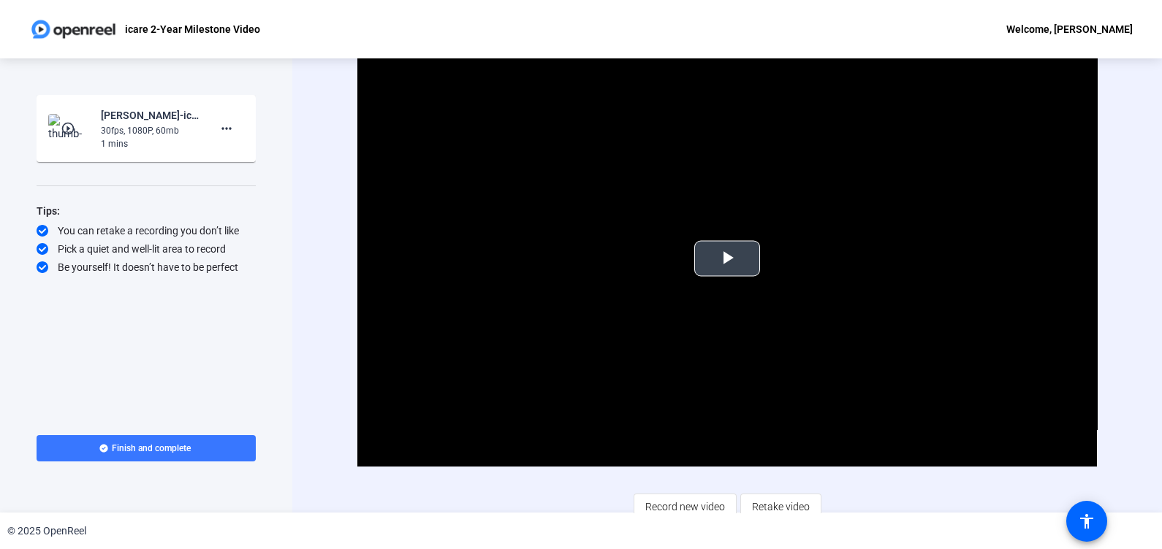
click at [727, 259] on span "Video Player" at bounding box center [727, 259] width 0 height 0
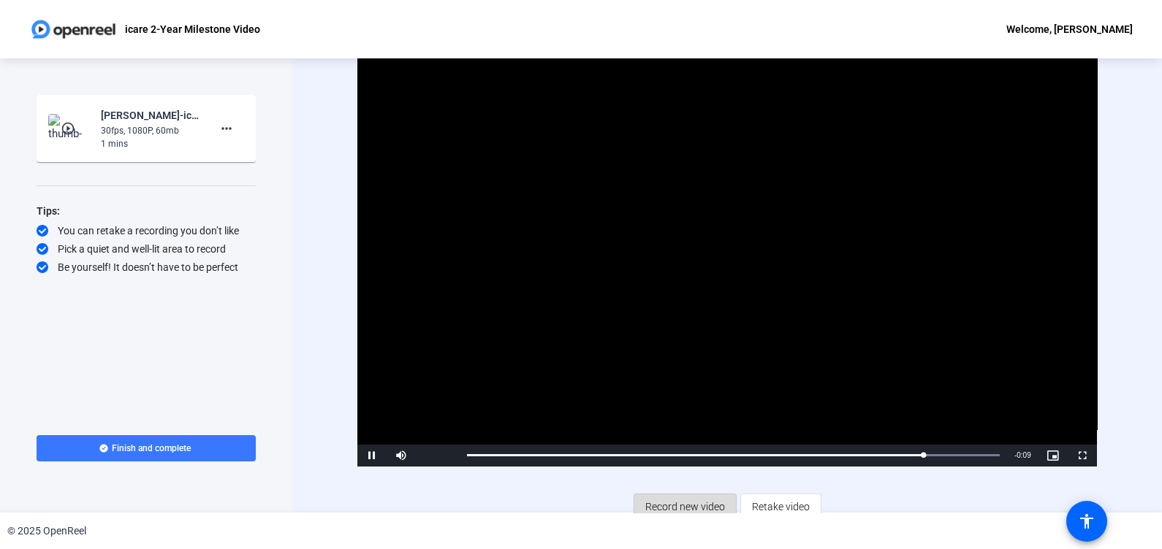
click at [697, 501] on span "Record new video" at bounding box center [685, 507] width 80 height 28
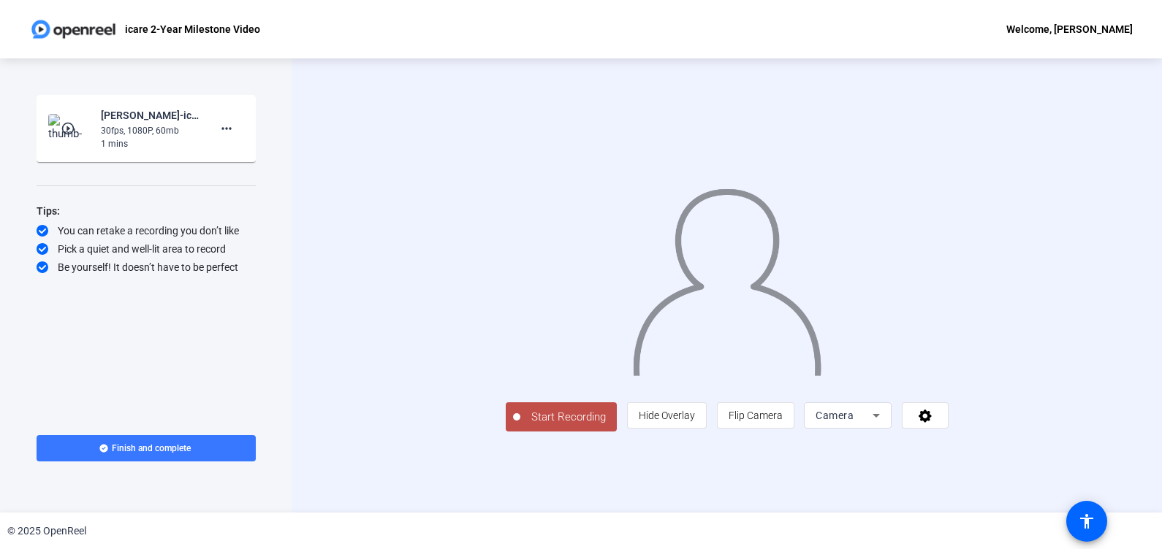
click at [506, 432] on button "Start Recording" at bounding box center [561, 417] width 111 height 29
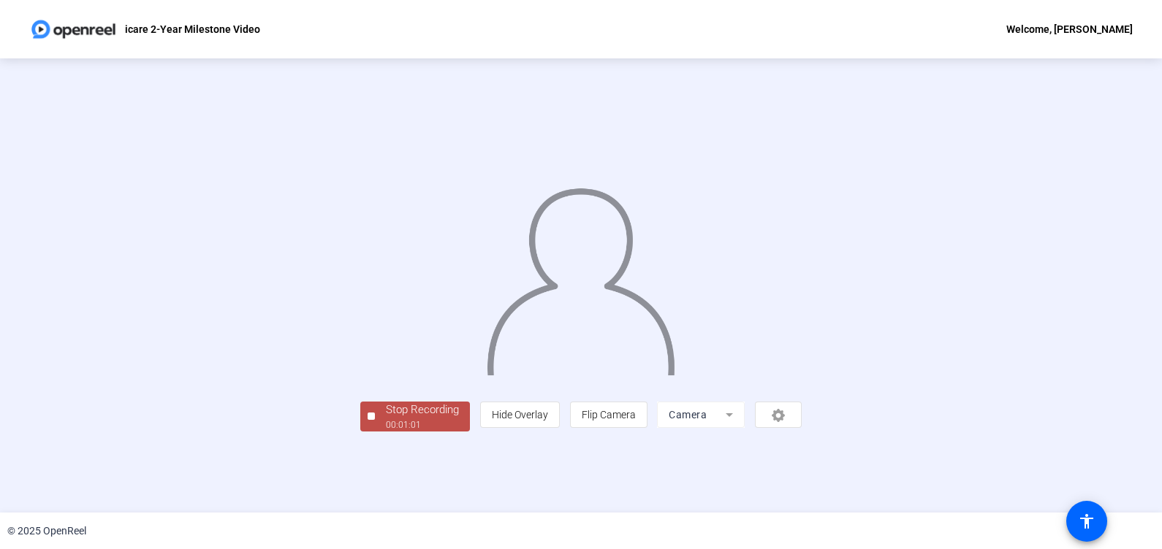
scroll to position [35, 0]
click at [360, 431] on div "Stop Recording 00:01:02 person Hide Overlay flip Flip Camera Camera" at bounding box center [580, 415] width 441 height 32
click at [386, 432] on div "00:01:05" at bounding box center [422, 425] width 73 height 13
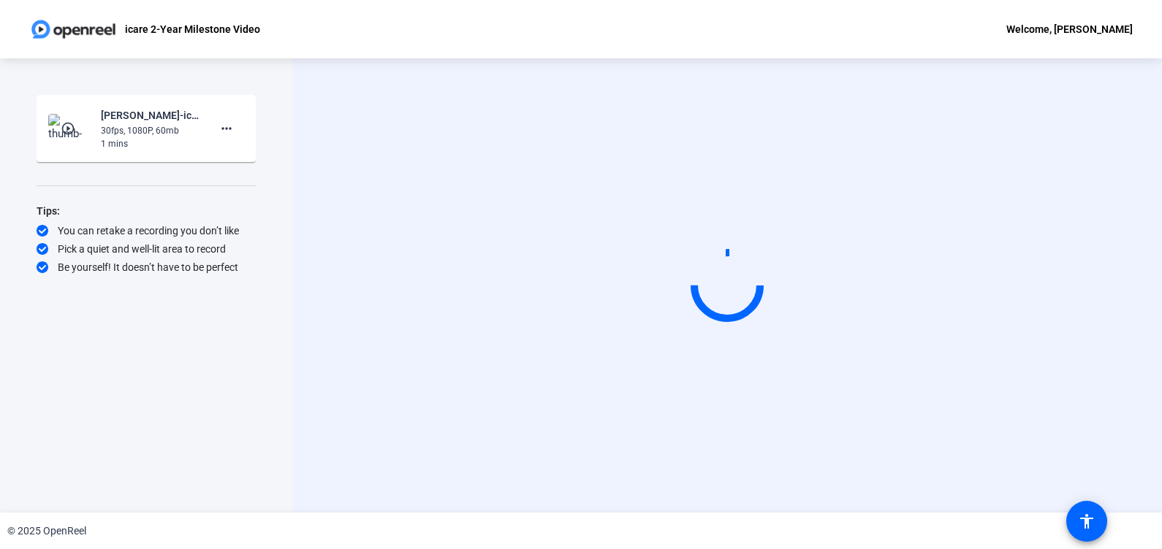
scroll to position [0, 0]
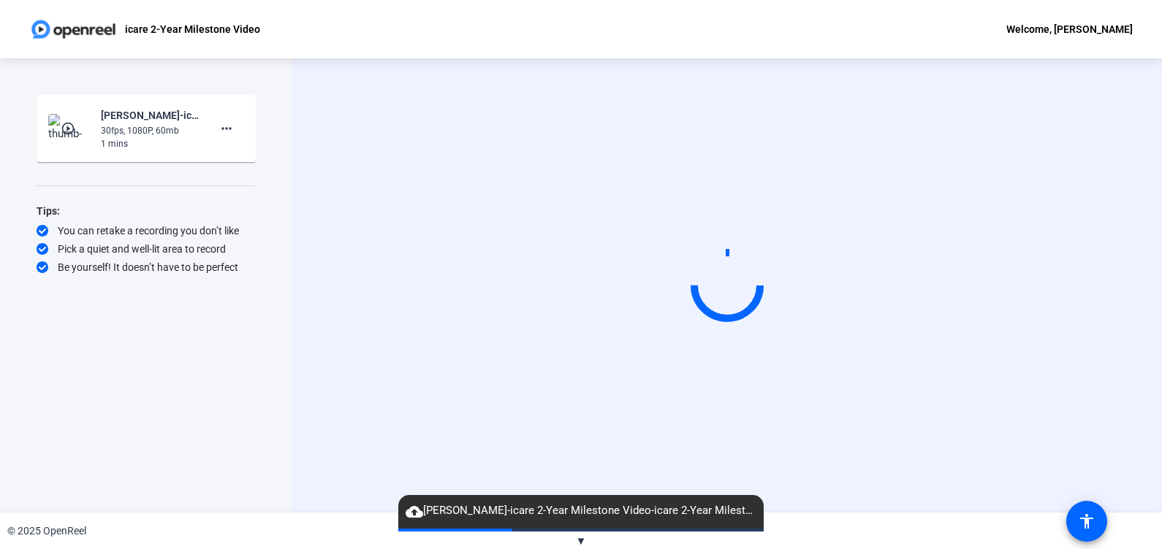
click at [582, 544] on span "▼" at bounding box center [581, 541] width 11 height 13
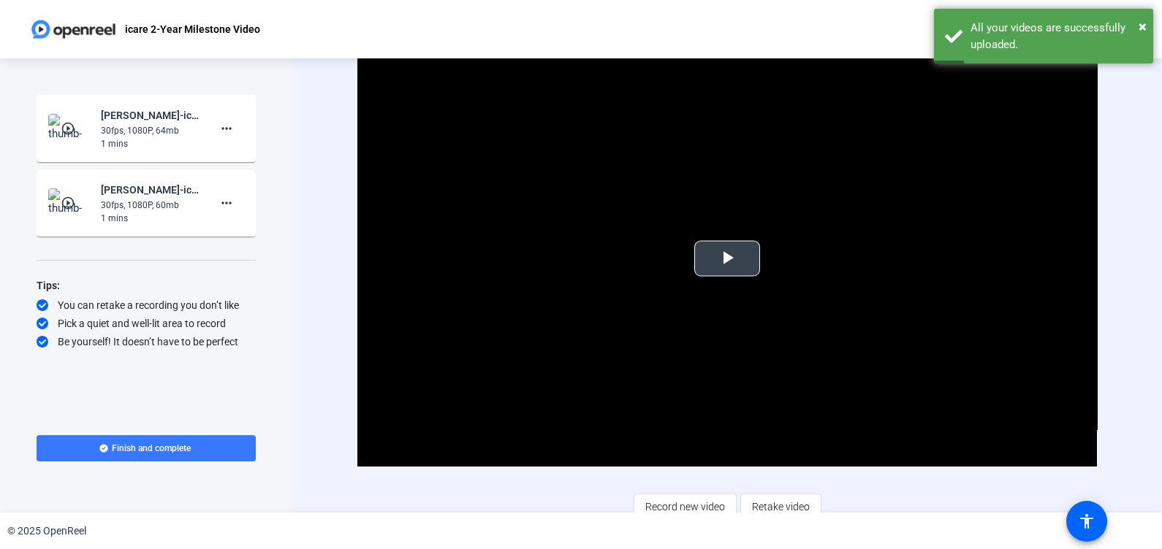
click at [705, 288] on video "Video Player" at bounding box center [726, 259] width 739 height 416
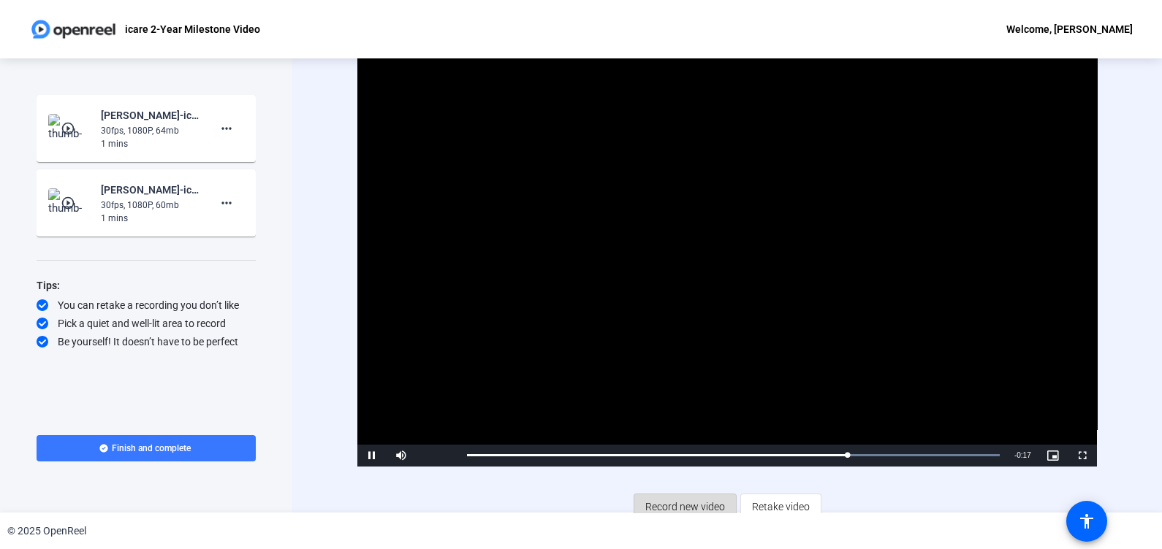
click at [667, 500] on span "Record new video" at bounding box center [685, 507] width 80 height 28
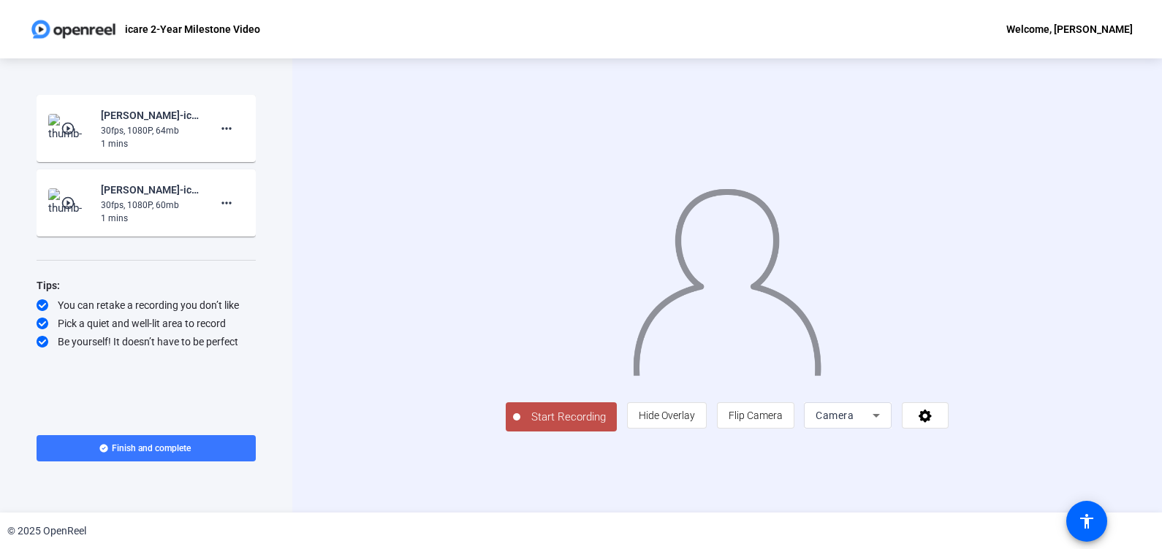
click at [520, 426] on span "Start Recording" at bounding box center [568, 417] width 96 height 17
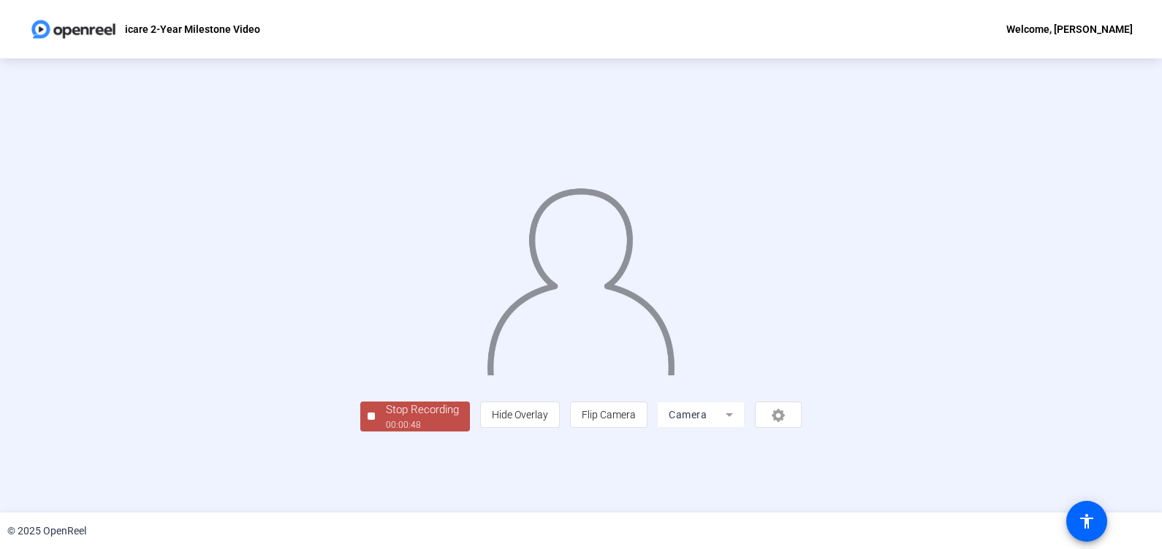
click at [1151, 484] on div "Stop Recording 00:00:48 person Hide Overlay flip Flip Camera Camera" at bounding box center [581, 285] width 1162 height 454
click at [360, 431] on div "Stop Recording 00:00:51 person Hide Overlay flip Flip Camera Camera" at bounding box center [580, 415] width 441 height 32
click at [386, 419] on div "Stop Recording" at bounding box center [422, 410] width 73 height 17
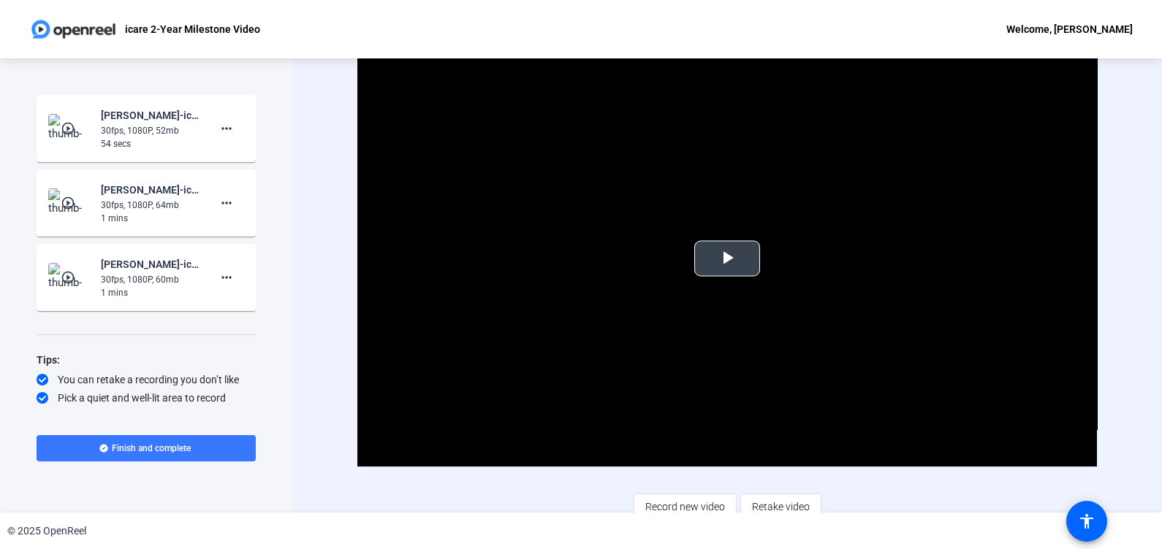
click at [727, 259] on span "Video Player" at bounding box center [727, 259] width 0 height 0
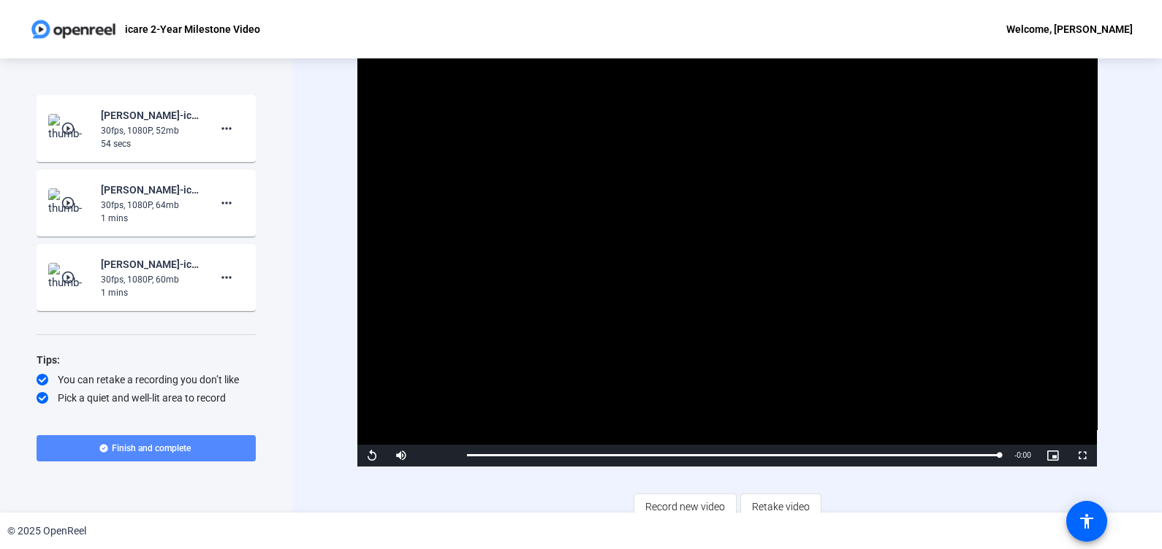
click at [180, 460] on span at bounding box center [146, 448] width 219 height 35
